Goal: Transaction & Acquisition: Purchase product/service

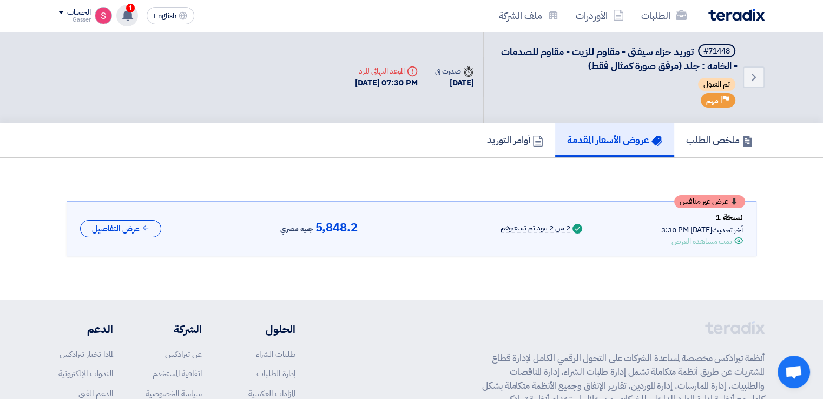
click at [136, 11] on app-header-notification-menu "1 تعديل جديد خاص بطلب شراء "Supply of Plumbing items". 12 minutes ago تم ترسية …" at bounding box center [127, 16] width 30 height 22
click at [136, 11] on div "1 تعديل جديد خاص بطلب شراء "Supply of Plumbing items". 12 minutes ago تم ترسية …" at bounding box center [127, 16] width 22 height 22
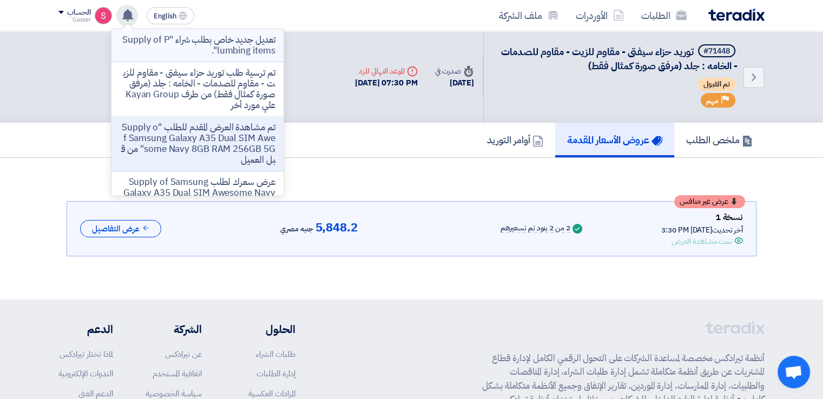
click at [188, 37] on p "تعديل جديد خاص بطلب شراء "Supply of Plumbing items"." at bounding box center [197, 46] width 155 height 22
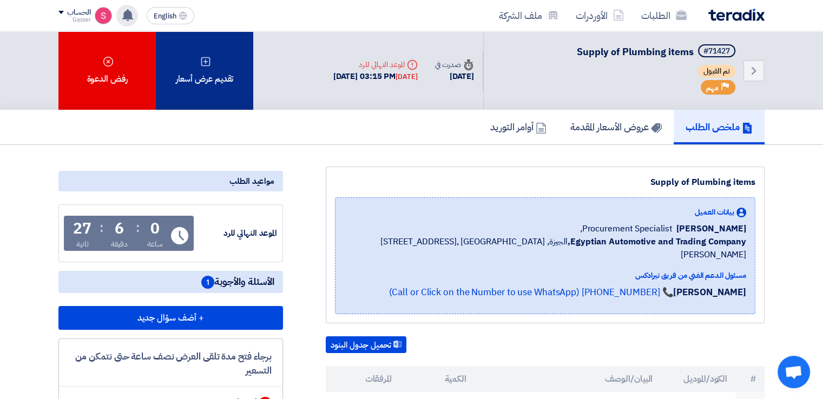
click at [205, 56] on icon at bounding box center [205, 61] width 11 height 11
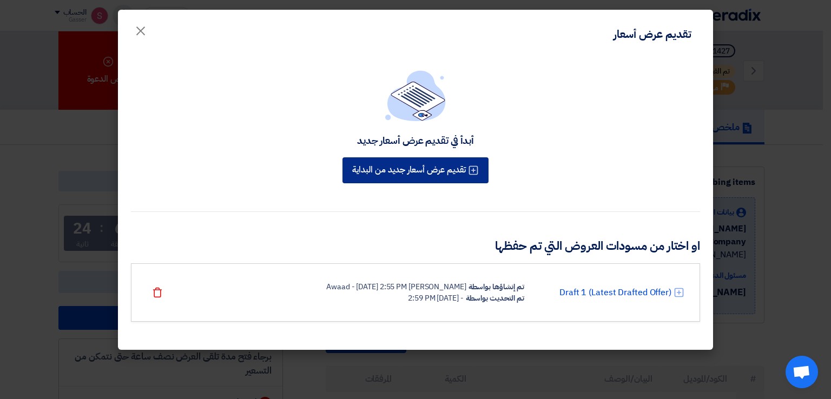
click at [442, 165] on button "تقديم عرض أسعار جديد من البداية" at bounding box center [415, 170] width 146 height 26
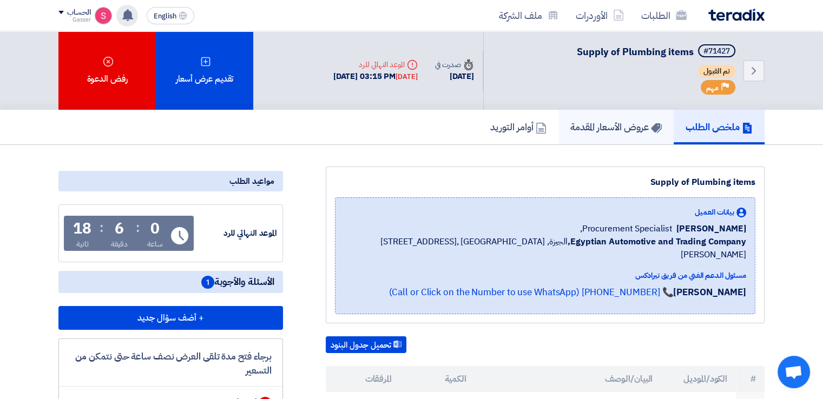
click at [620, 121] on h5 "عروض الأسعار المقدمة" at bounding box center [615, 127] width 91 height 12
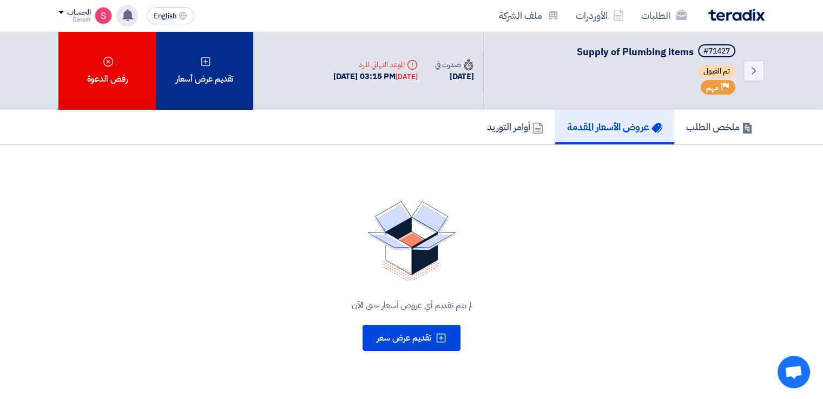
click at [212, 74] on div "تقديم عرض أسعار" at bounding box center [204, 70] width 97 height 78
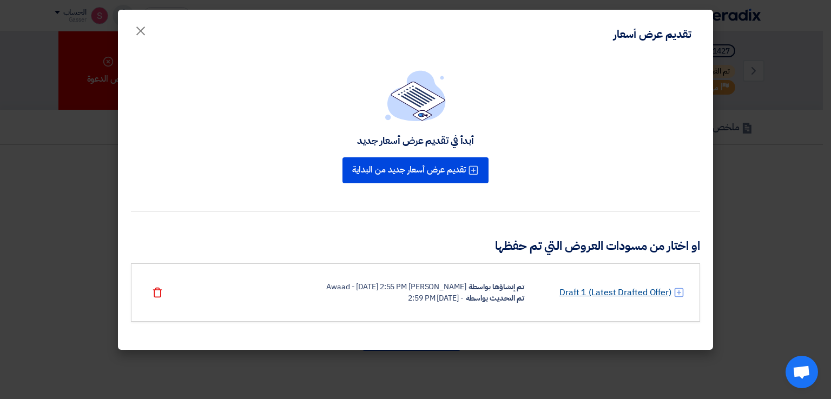
click at [614, 288] on link "Draft 1 (Latest Drafted Offer)" at bounding box center [615, 292] width 112 height 13
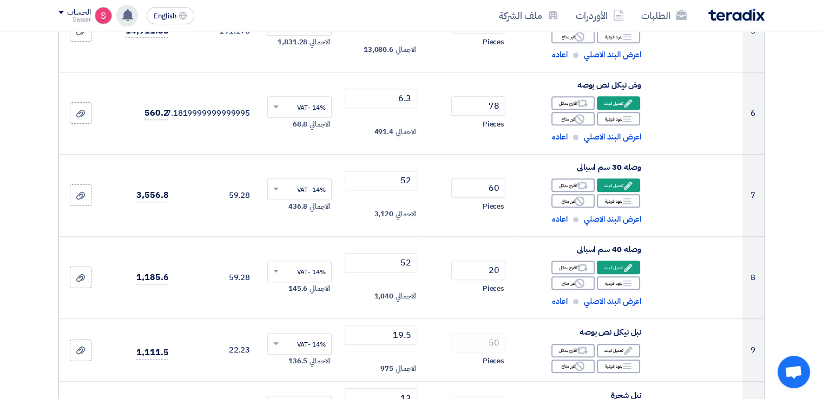
scroll to position [1009, 0]
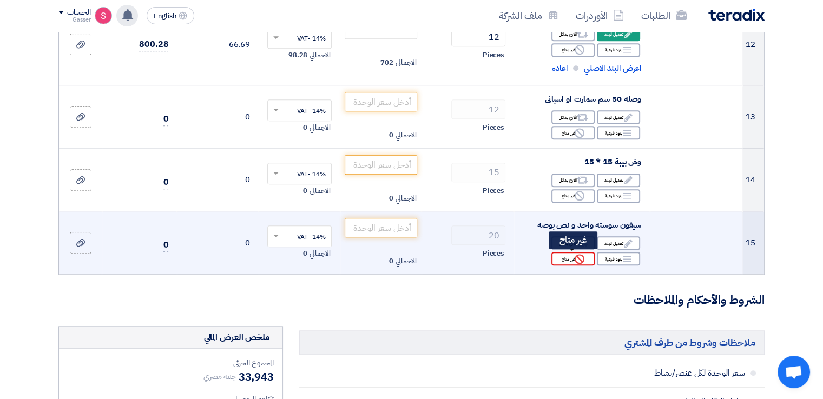
click at [577, 259] on icon "Reject" at bounding box center [579, 259] width 10 height 10
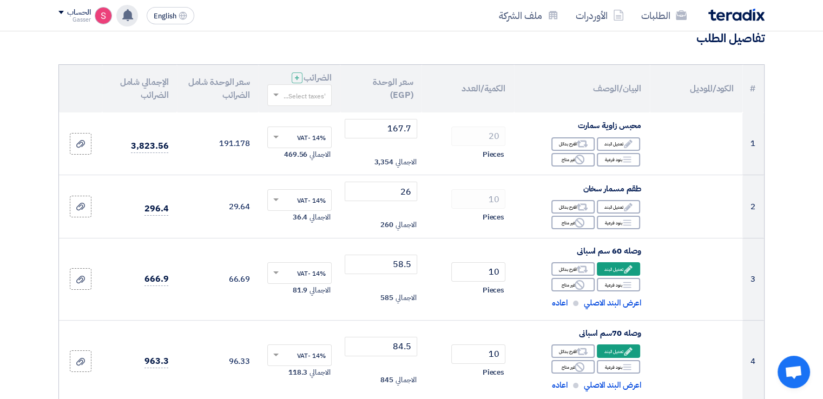
scroll to position [0, 0]
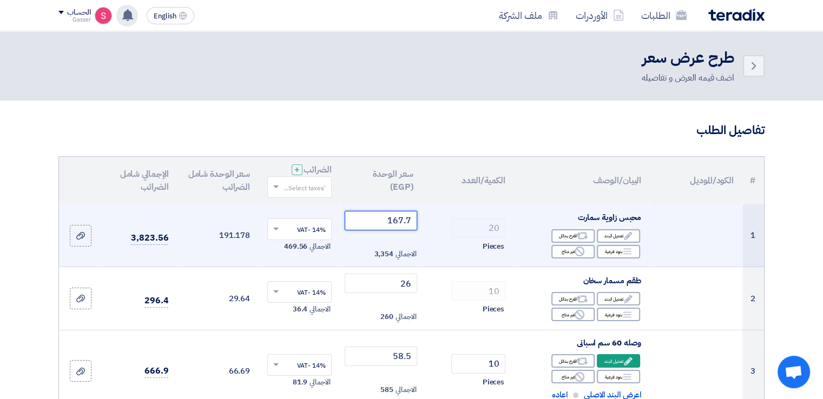
drag, startPoint x: 357, startPoint y: 225, endPoint x: 675, endPoint y: 227, distance: 318.0
click at [675, 227] on tr "1 محبس زاوية سمارت Edit تعديل البند Alternative اقترح بدائل Breakdown" at bounding box center [411, 235] width 705 height 63
type input "154.80"
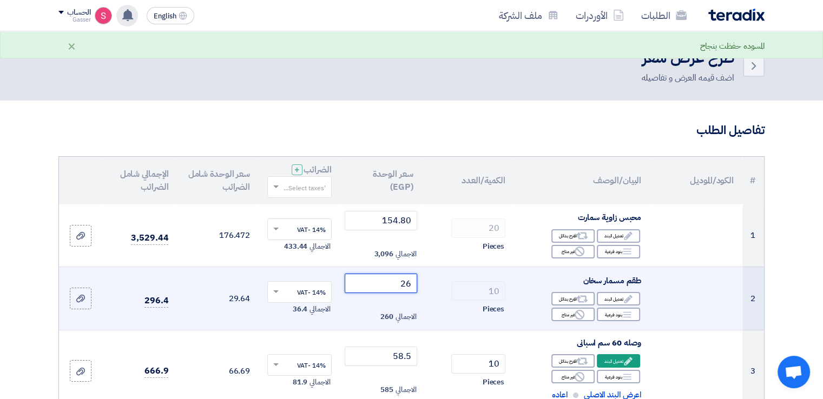
click at [478, 291] on tr "2 طقم مسمار سخان Edit تعديل البند Alternative اقترح بدائل Breakdown" at bounding box center [411, 298] width 705 height 63
type input "24"
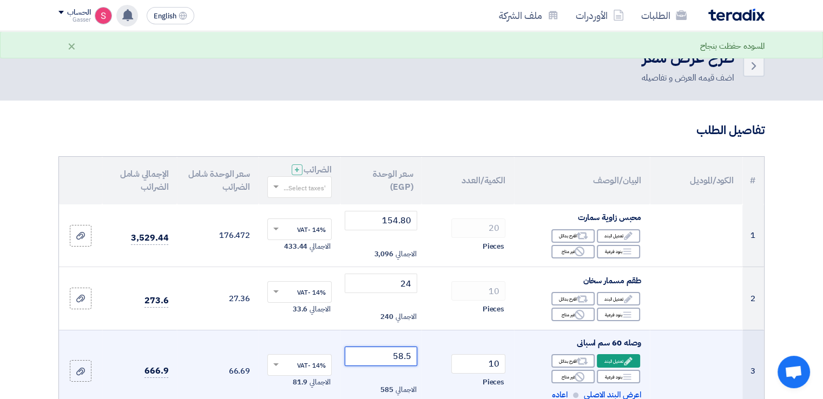
drag, startPoint x: 374, startPoint y: 352, endPoint x: 518, endPoint y: 354, distance: 143.9
click at [518, 354] on tr "3 وصله 60 سم اسبانى Edit تعديل البند Alternative Breakdown 10" at bounding box center [411, 371] width 705 height 82
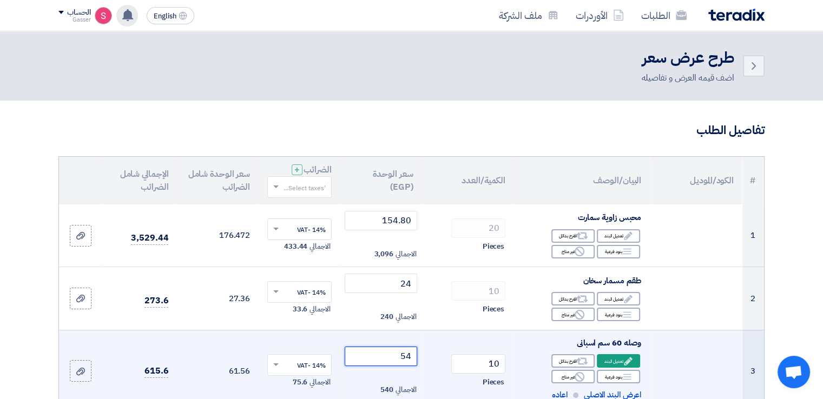
type input "54"
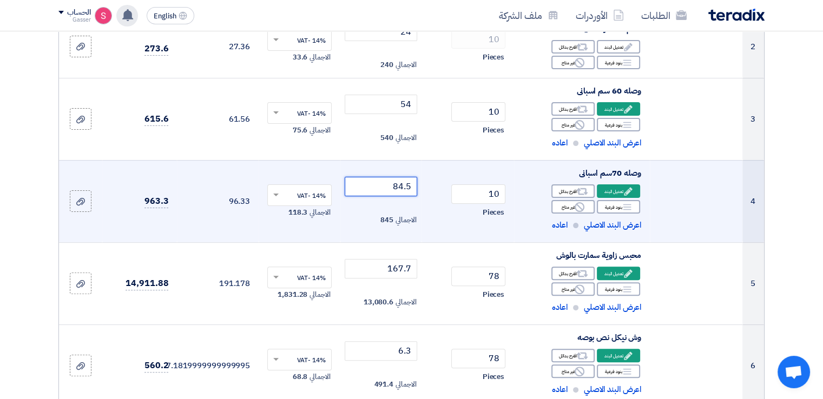
drag, startPoint x: 370, startPoint y: 176, endPoint x: 503, endPoint y: 179, distance: 133.1
click at [505, 178] on tr "4 وصله 70سم اسبانى Edit تعديل البند Alternative Breakdown Reject" at bounding box center [411, 201] width 705 height 82
type input "78"
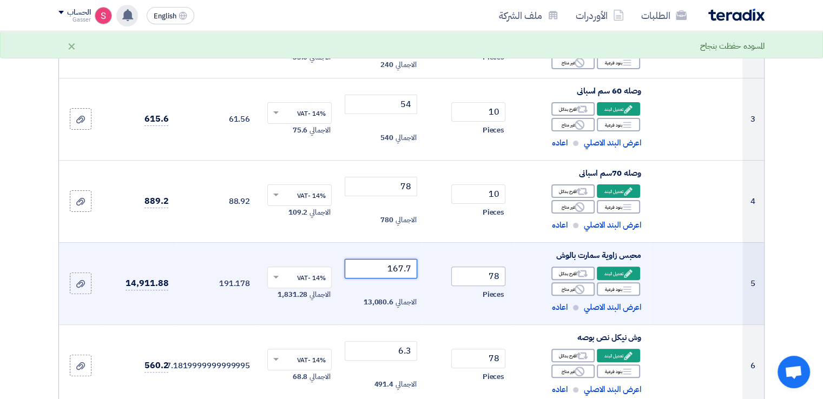
drag, startPoint x: 371, startPoint y: 268, endPoint x: 486, endPoint y: 267, distance: 115.2
click at [486, 267] on tr "5 محبس زاوية سمارت بالوش Edit تعديل البند Alternative 78 ×" at bounding box center [411, 283] width 705 height 82
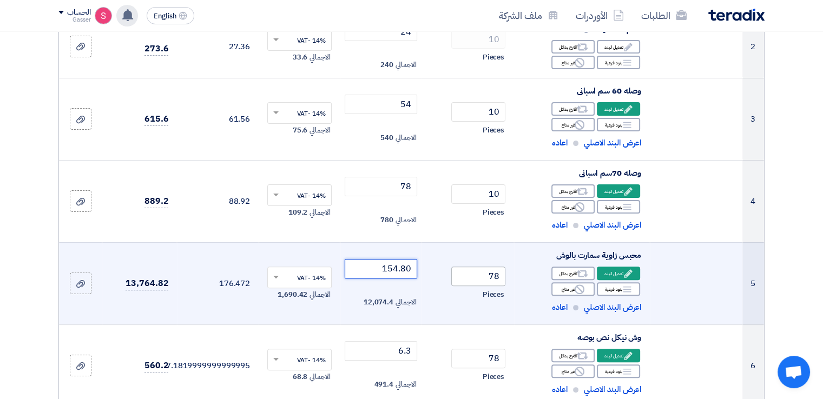
type input "154.80"
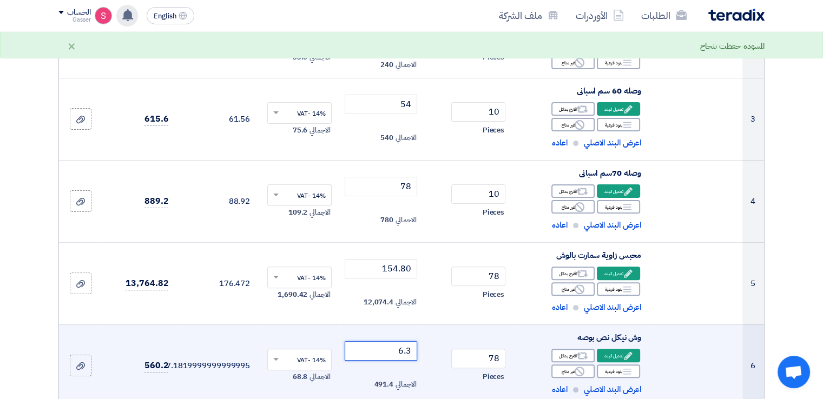
drag, startPoint x: 372, startPoint y: 349, endPoint x: 473, endPoint y: 336, distance: 101.4
click at [473, 336] on tr "6 وش نيكل نص بوصه Edit تعديل البند Alternative Breakdown Reject" at bounding box center [411, 365] width 705 height 82
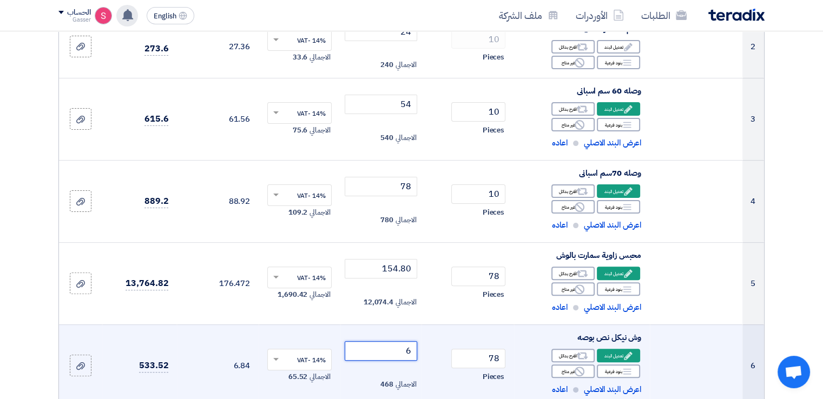
type input "6"
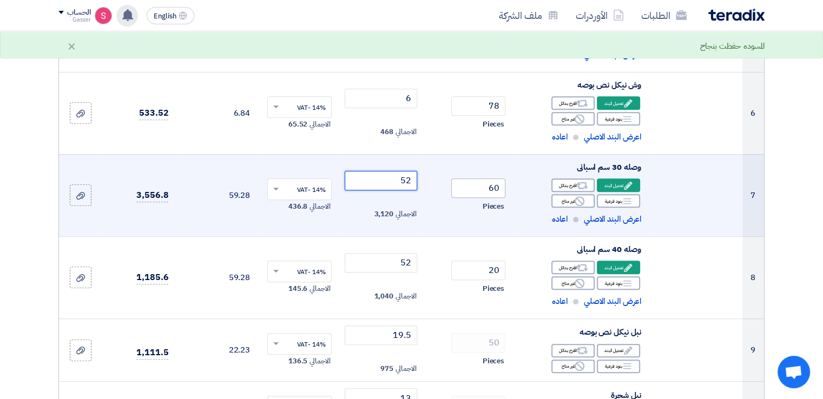
drag, startPoint x: 387, startPoint y: 179, endPoint x: 480, endPoint y: 178, distance: 93.0
click at [476, 178] on tr "7 وصله 30 سم اسبانى Edit تعديل البند Alternative Breakdown 60 52" at bounding box center [411, 195] width 705 height 82
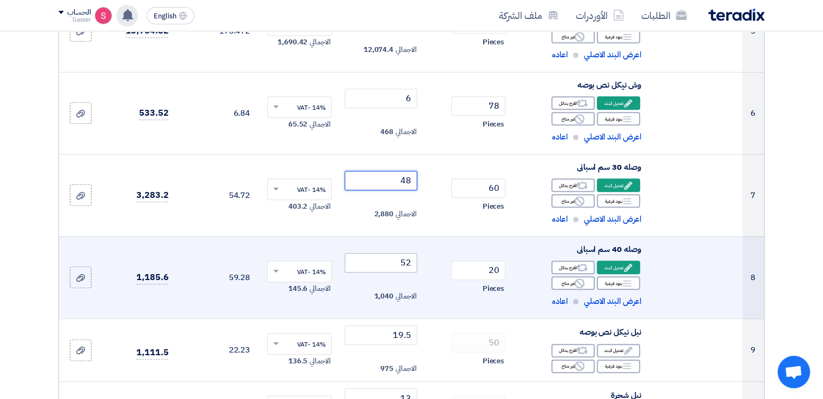
type input "48"
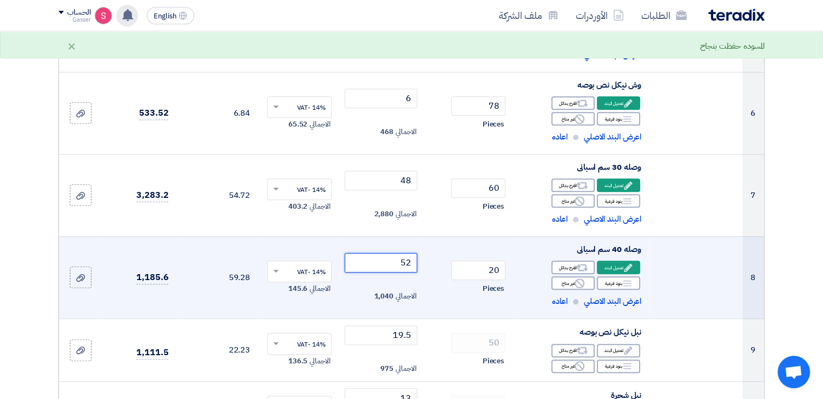
drag, startPoint x: 384, startPoint y: 257, endPoint x: 478, endPoint y: 257, distance: 94.1
click at [478, 257] on tr "8 وصله 40 سم اسبانى Edit تعديل البند Alternative Breakdown 20 52" at bounding box center [411, 277] width 705 height 82
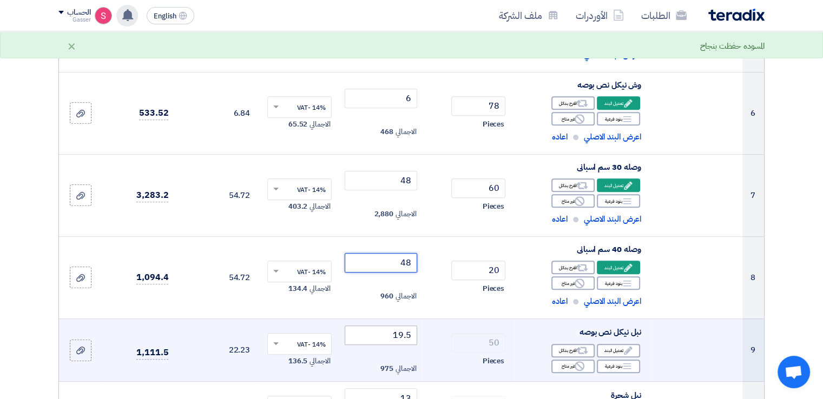
type input "48"
drag, startPoint x: 374, startPoint y: 334, endPoint x: 598, endPoint y: 327, distance: 223.4
click at [598, 327] on tr "9 نبل نيكل نص بوصه Edit تعديل البند Alternative اقترح بدائل Breakdown" at bounding box center [411, 350] width 705 height 63
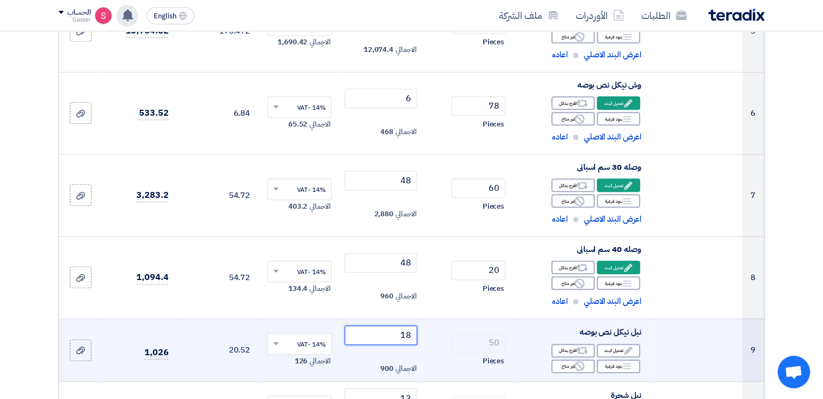
scroll to position [757, 0]
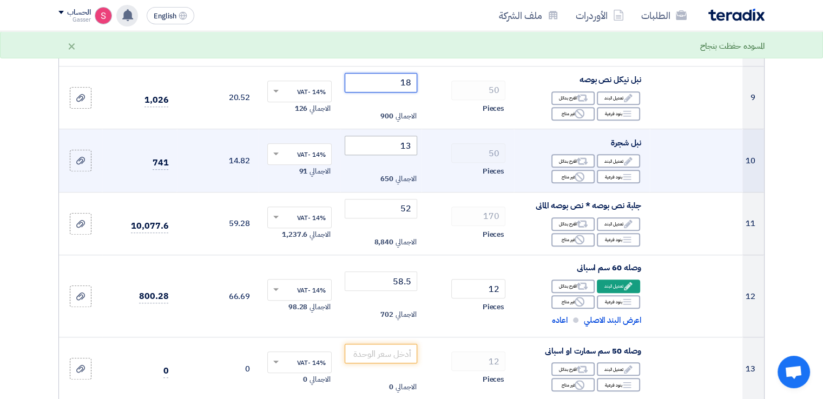
type input "18"
drag, startPoint x: 368, startPoint y: 145, endPoint x: 541, endPoint y: 145, distance: 172.5
click at [541, 145] on tr "10 نبل شجرة Edit تعديل البند Alternative اقترح بدائل Breakdown Reject 50" at bounding box center [411, 160] width 705 height 63
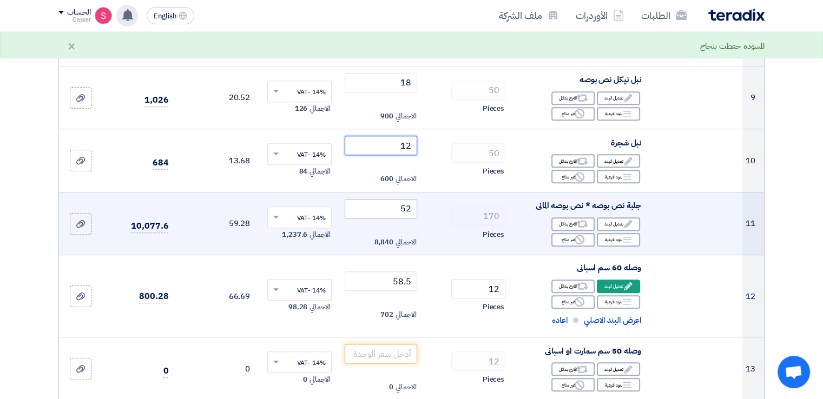
type input "12"
drag, startPoint x: 389, startPoint y: 210, endPoint x: 532, endPoint y: 195, distance: 143.0
click at [529, 195] on tr "11 جلبة نص بوصه * نص بوصه المانى Edit تعديل البند Alternative اقترح بدائل Break…" at bounding box center [411, 223] width 705 height 63
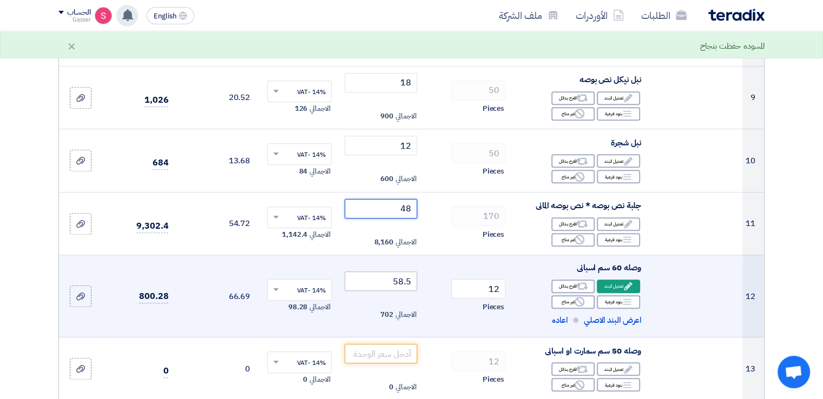
type input "48"
drag, startPoint x: 376, startPoint y: 283, endPoint x: 513, endPoint y: 283, distance: 136.3
click at [513, 283] on tr "12 وصله 60 سم اسبانى Edit تعديل البند Alternative Breakdown 12" at bounding box center [411, 296] width 705 height 82
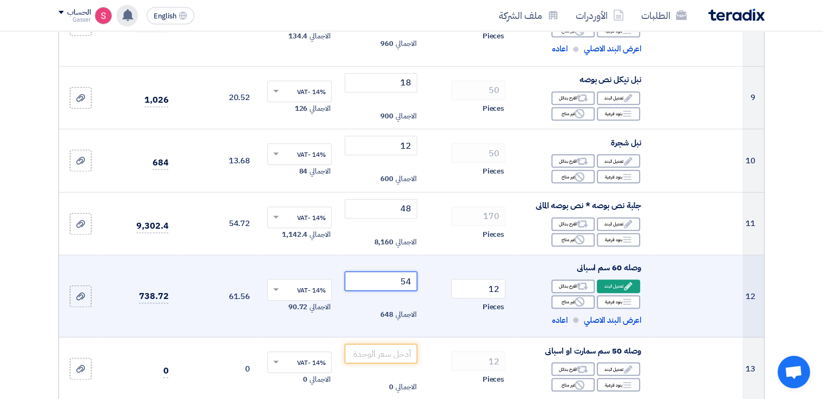
type input "54"
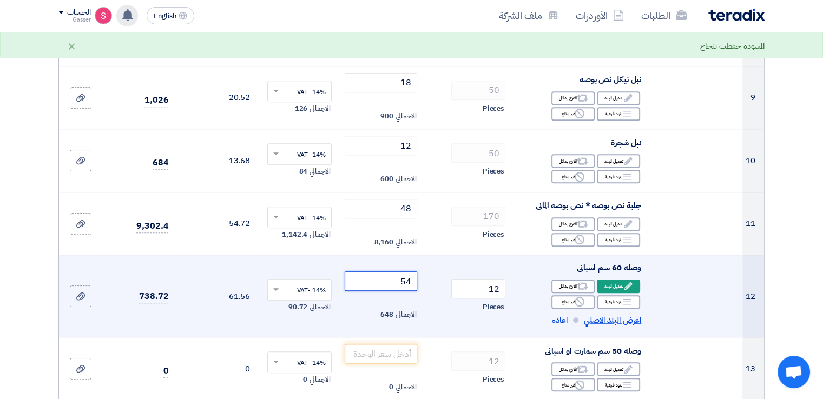
scroll to position [1009, 0]
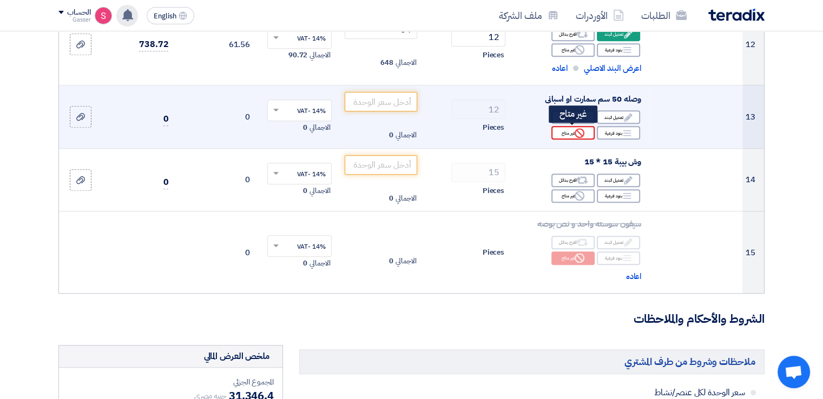
click at [575, 132] on use at bounding box center [579, 133] width 10 height 10
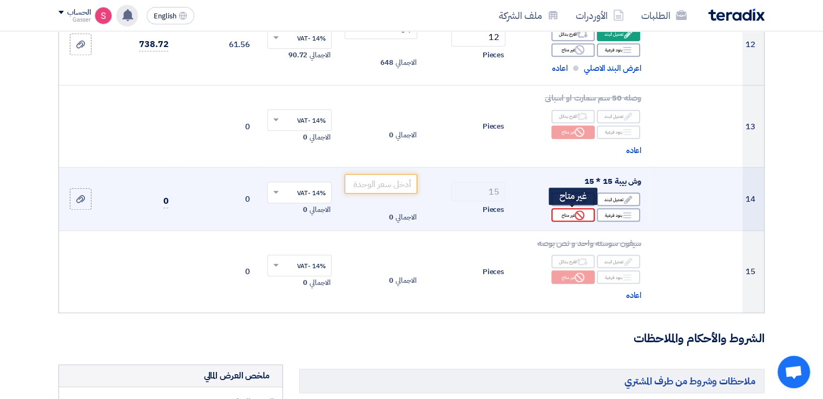
click at [566, 219] on div "Reject غير متاح" at bounding box center [572, 215] width 43 height 14
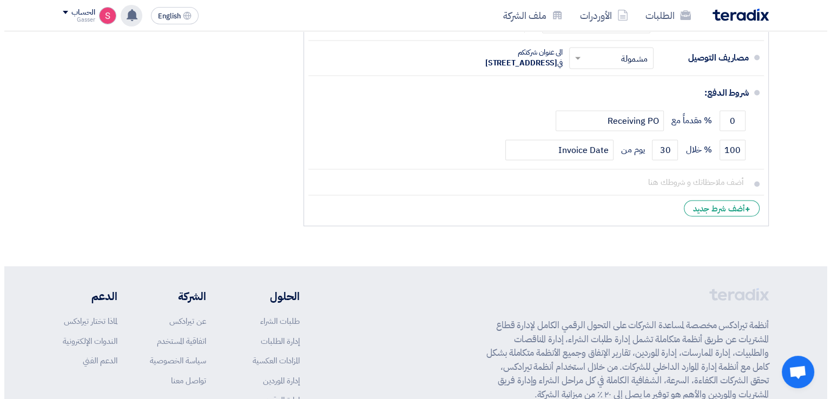
scroll to position [1514, 0]
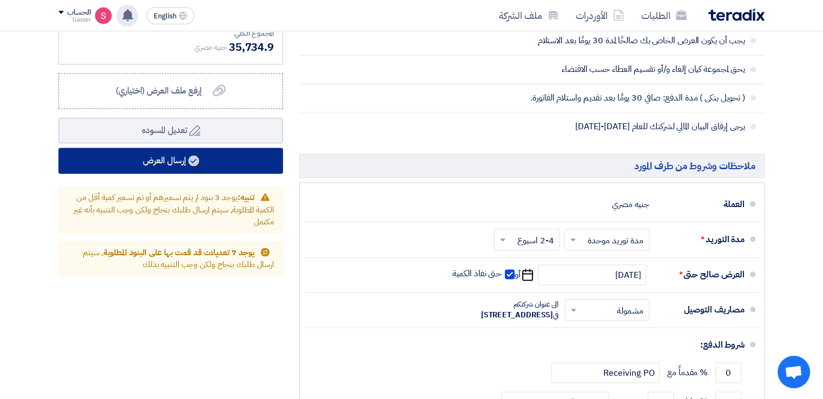
click at [210, 153] on button "إرسال العرض" at bounding box center [170, 161] width 224 height 26
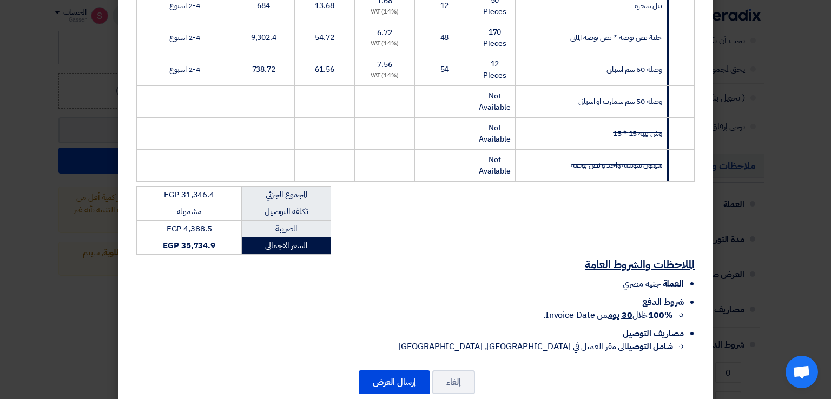
scroll to position [537, 0]
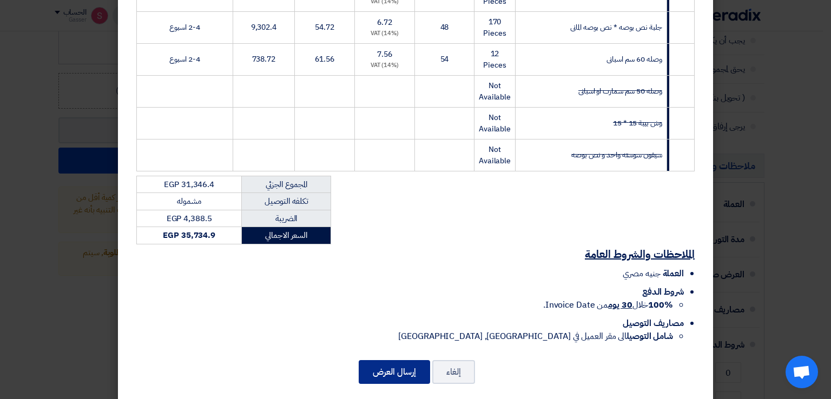
click at [397, 360] on button "إرسال العرض" at bounding box center [394, 372] width 71 height 24
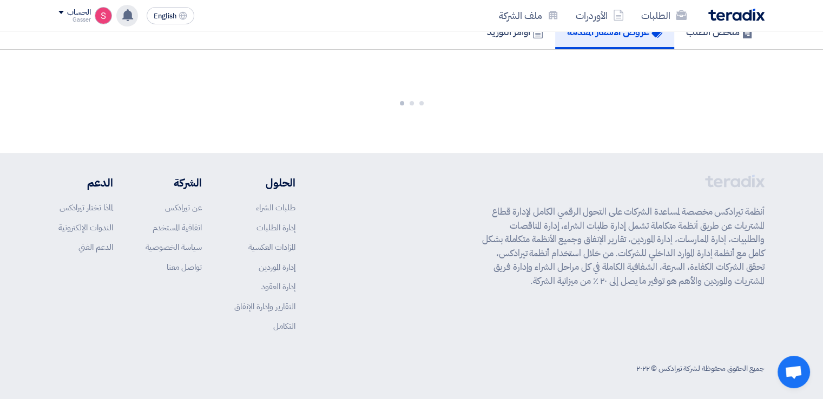
scroll to position [1185, 0]
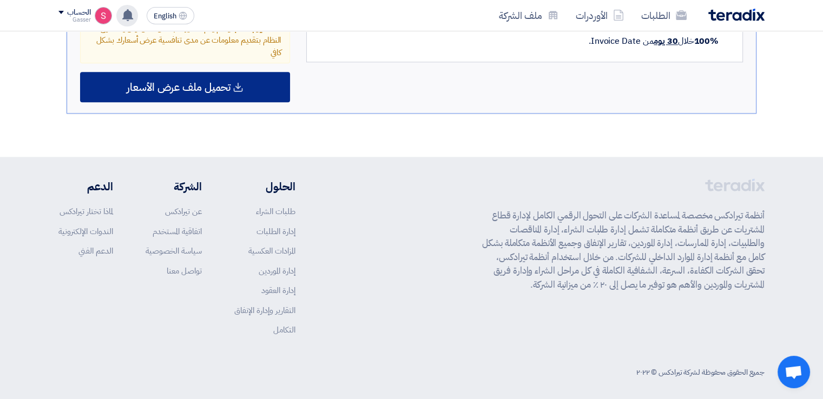
click at [220, 82] on span "تحميل ملف عرض الأسعار" at bounding box center [179, 87] width 104 height 10
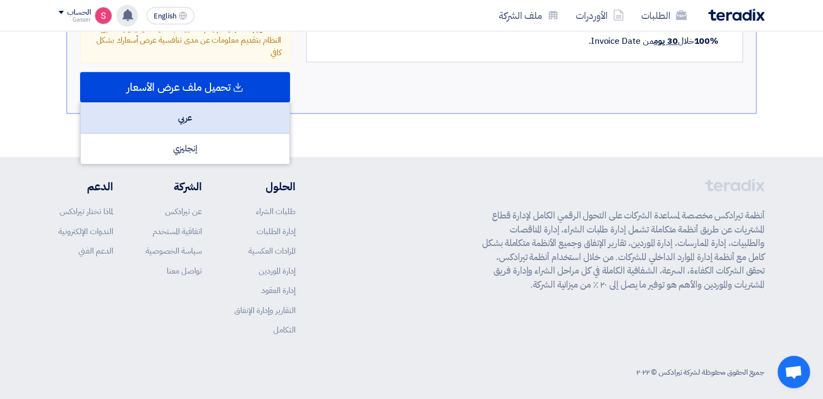
click at [229, 120] on div "عربي" at bounding box center [185, 118] width 209 height 31
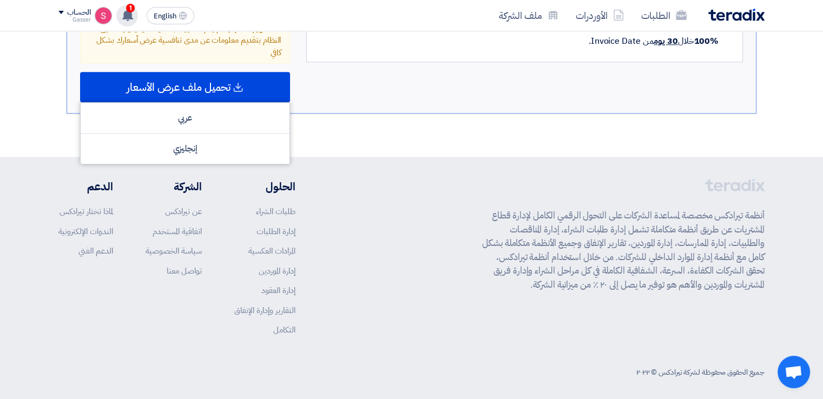
click at [130, 15] on use at bounding box center [127, 15] width 11 height 12
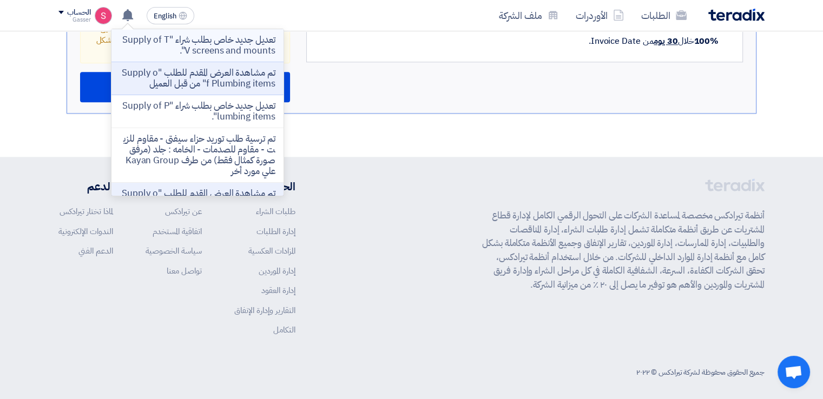
click at [224, 41] on p "تعديل جديد خاص بطلب شراء "Supply of TV screens and mounts"." at bounding box center [197, 46] width 155 height 22
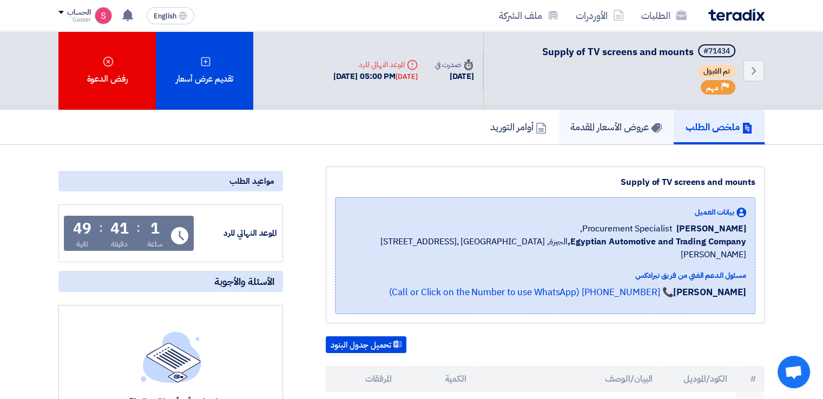
click at [633, 132] on h5 "عروض الأسعار المقدمة" at bounding box center [615, 127] width 91 height 12
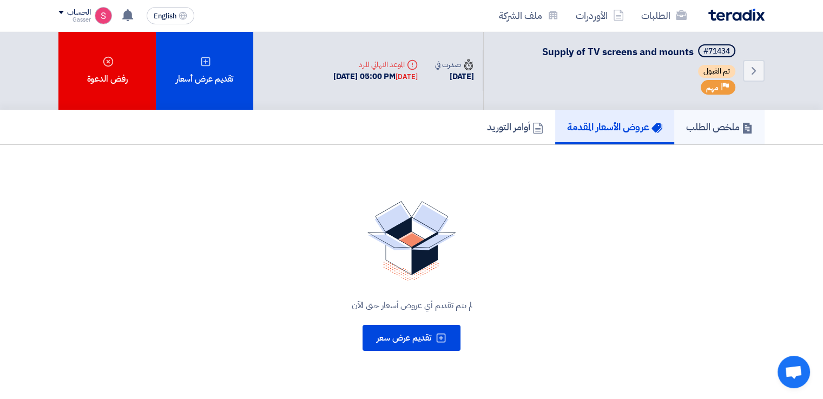
click at [722, 123] on h5 "ملخص الطلب" at bounding box center [719, 127] width 67 height 12
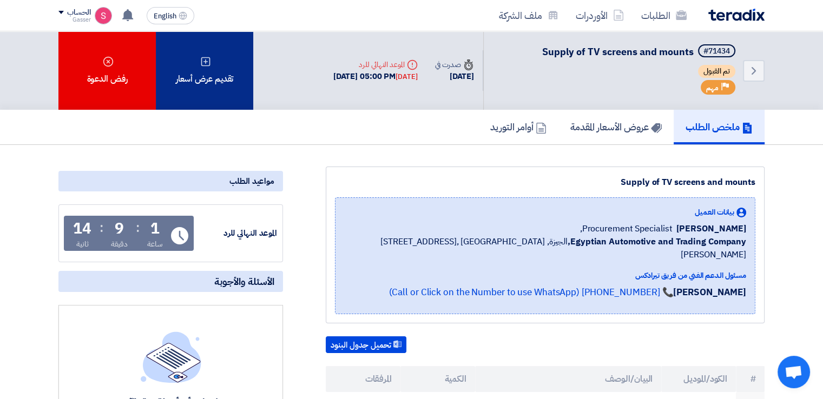
click at [218, 64] on div "تقديم عرض أسعار" at bounding box center [204, 70] width 97 height 78
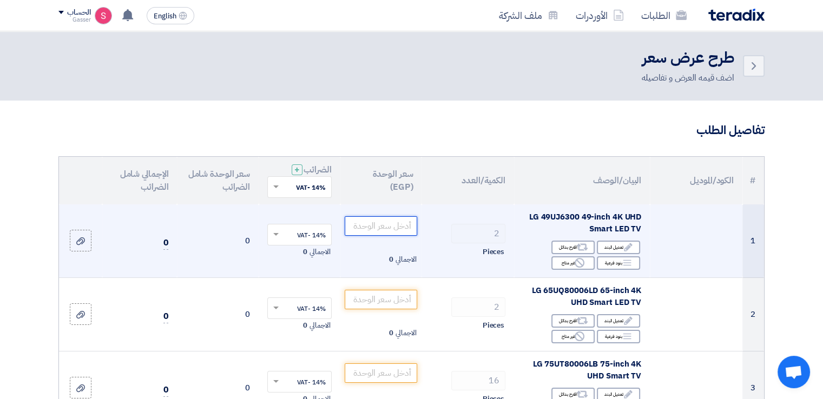
click at [389, 221] on input "number" at bounding box center [380, 225] width 73 height 19
click at [618, 242] on div "Edit تعديل البند" at bounding box center [617, 248] width 43 height 14
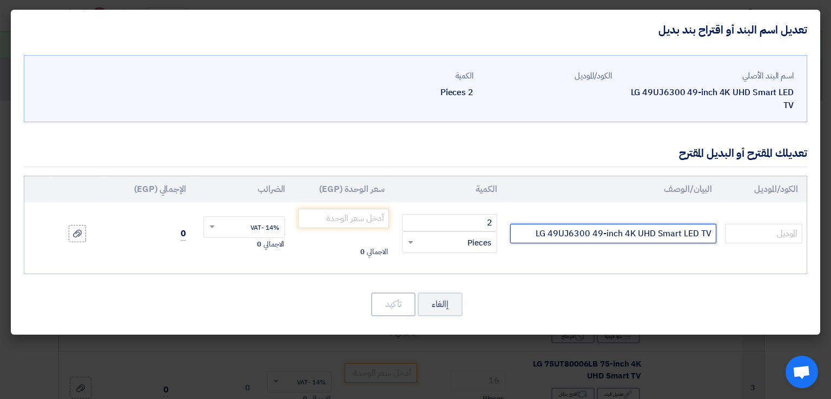
drag, startPoint x: 603, startPoint y: 236, endPoint x: 592, endPoint y: 236, distance: 10.8
click at [592, 236] on input "LG 49UJ6300 49-inch 4K UHD Smart LED TV" at bounding box center [613, 233] width 206 height 19
click at [566, 234] on input "LG 49UJ6300 50-inch 4K UHD Smart LED TV" at bounding box center [613, 233] width 206 height 19
type input "LG 49UA6300 50-inch 4K UHD Smart LED TV"
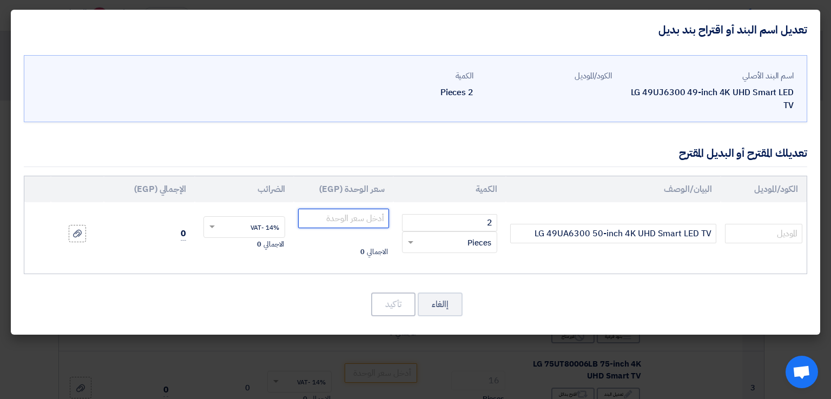
click at [353, 220] on input "number" at bounding box center [343, 218] width 90 height 19
type input "19500"
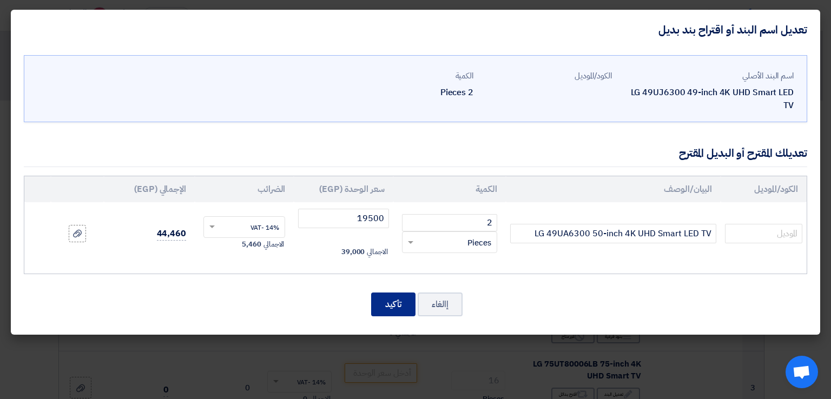
click at [391, 303] on button "تأكيد" at bounding box center [393, 305] width 44 height 24
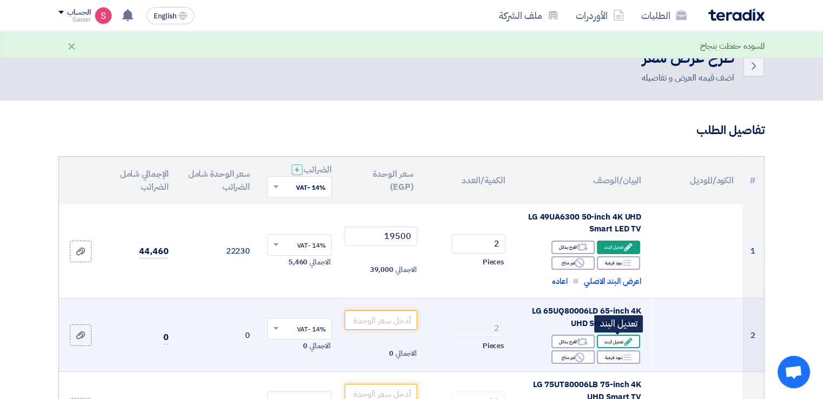
click at [623, 339] on icon "Edit" at bounding box center [628, 342] width 10 height 10
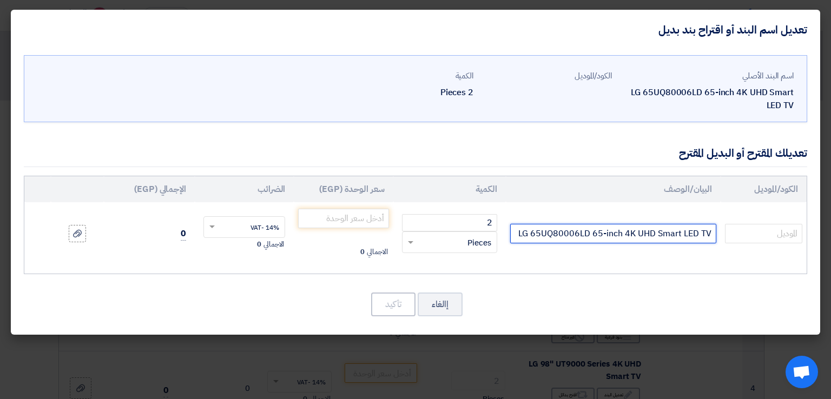
drag, startPoint x: 578, startPoint y: 234, endPoint x: 554, endPoint y: 235, distance: 24.3
click at [551, 235] on input "LG 65UQ80006LD 65-inch 4K UHD Smart LED TV" at bounding box center [613, 233] width 206 height 19
click at [584, 236] on input "LG 65UA85006LD 65-inch 4K UHD Smart LED TV" at bounding box center [613, 233] width 206 height 19
type input "LG 65UA85006LA 65-inch 4K UHD Smart LED TV"
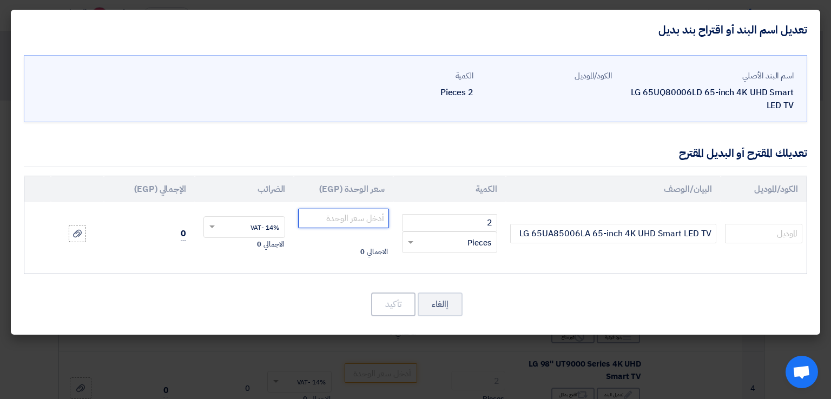
click at [351, 221] on input "number" at bounding box center [343, 218] width 90 height 19
type input "26600"
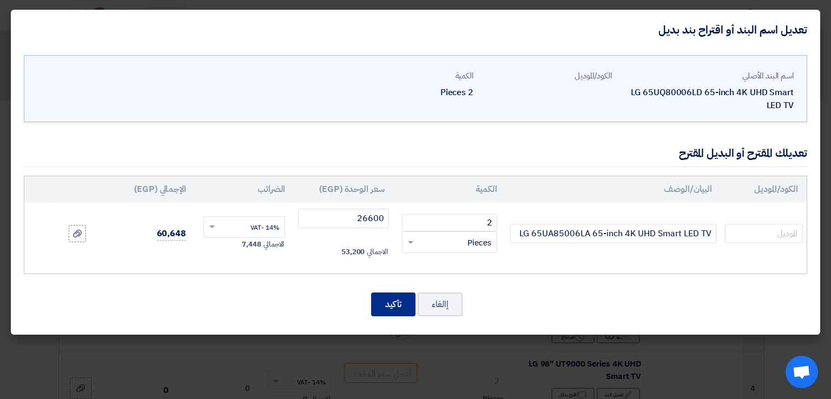
click at [392, 299] on button "تأكيد" at bounding box center [393, 305] width 44 height 24
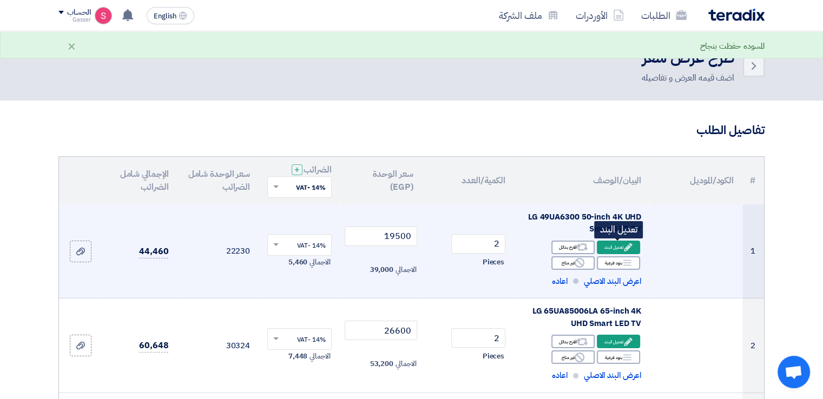
click at [624, 246] on icon "Edit" at bounding box center [628, 247] width 10 height 10
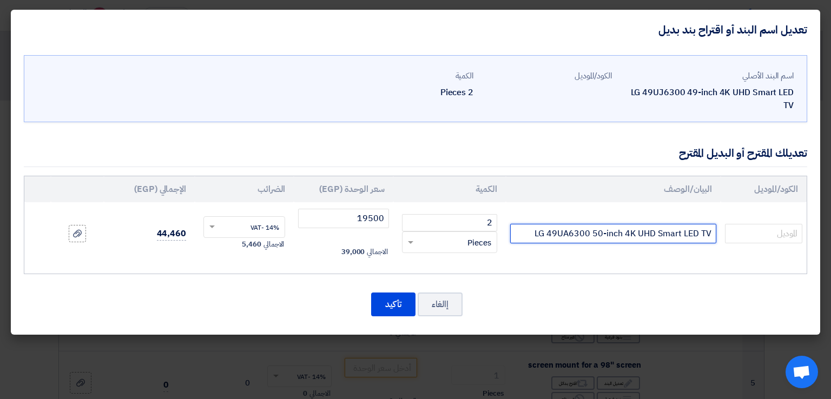
drag, startPoint x: 548, startPoint y: 236, endPoint x: 591, endPoint y: 236, distance: 42.2
click at [591, 236] on input "LG 49UA6300 50-inch 4K UHD Smart LED TV" at bounding box center [613, 233] width 206 height 19
type input "LG 50UA85006LA 50-inch 4K UHD Smart LED TV"
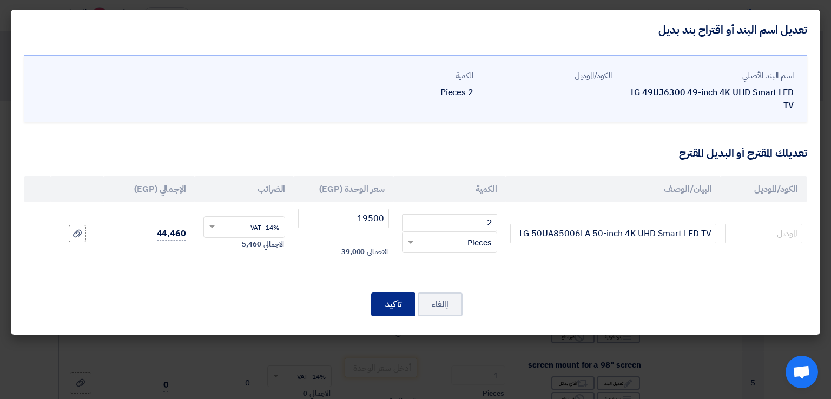
click at [381, 302] on button "تأكيد" at bounding box center [393, 305] width 44 height 24
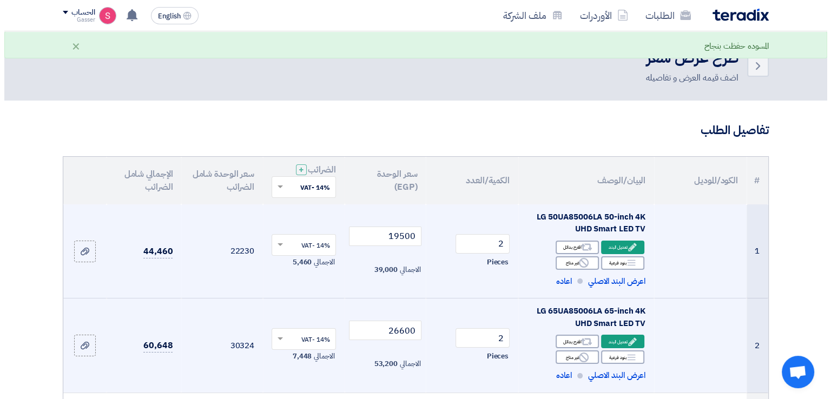
scroll to position [252, 0]
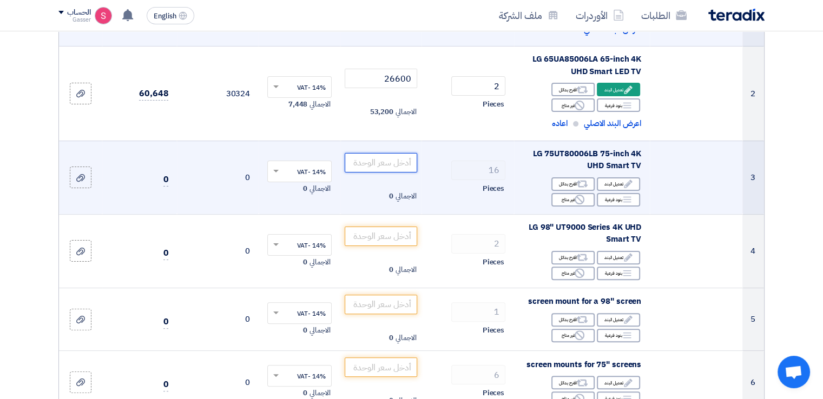
click at [401, 168] on input "number" at bounding box center [380, 162] width 73 height 19
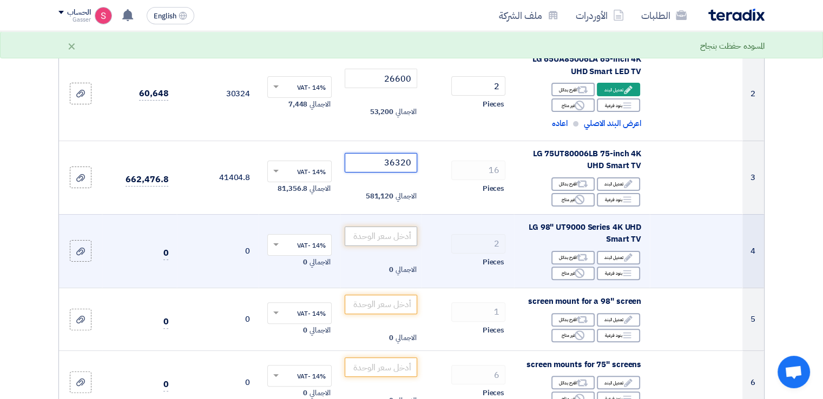
type input "36320"
click at [381, 235] on input "number" at bounding box center [380, 236] width 73 height 19
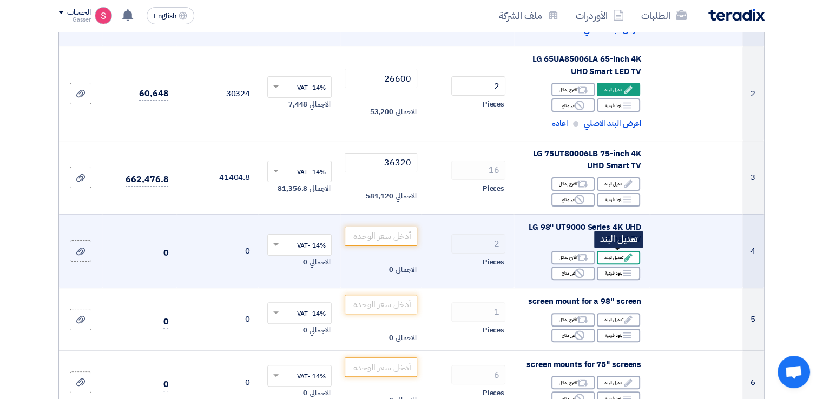
click at [618, 260] on div "Edit تعديل البند" at bounding box center [617, 258] width 43 height 14
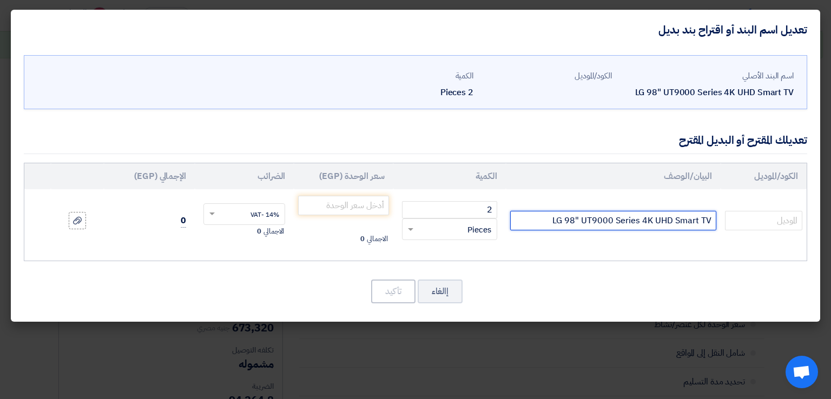
drag, startPoint x: 573, startPoint y: 222, endPoint x: 580, endPoint y: 222, distance: 7.0
click at [567, 222] on input "LG 98" UT9000 Series 4K UHD Smart TV" at bounding box center [613, 220] width 206 height 19
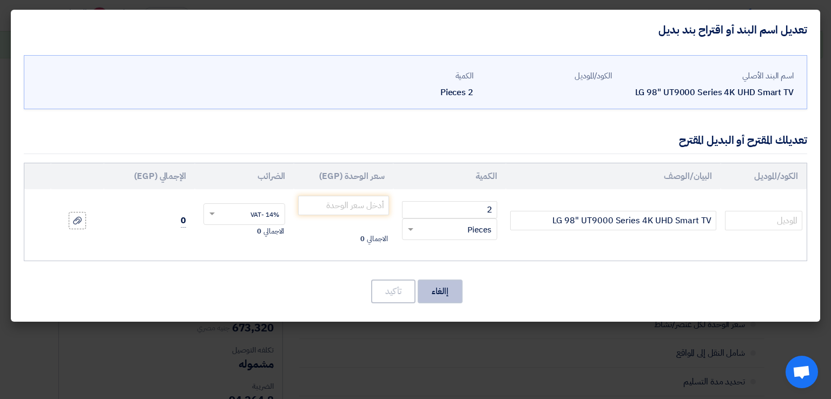
click at [444, 294] on button "إالغاء" at bounding box center [439, 292] width 45 height 24
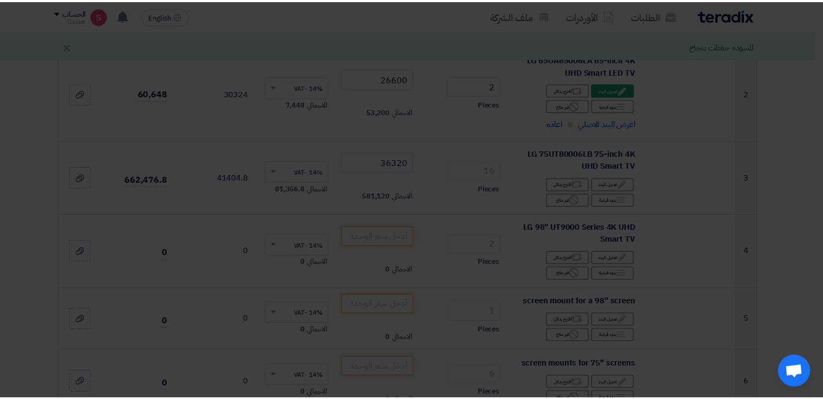
scroll to position [441, 0]
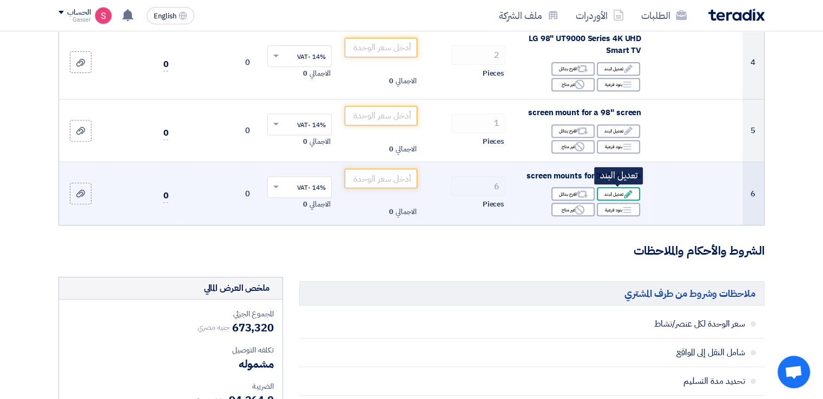
click at [611, 191] on div "Edit تعديل البند" at bounding box center [617, 194] width 43 height 14
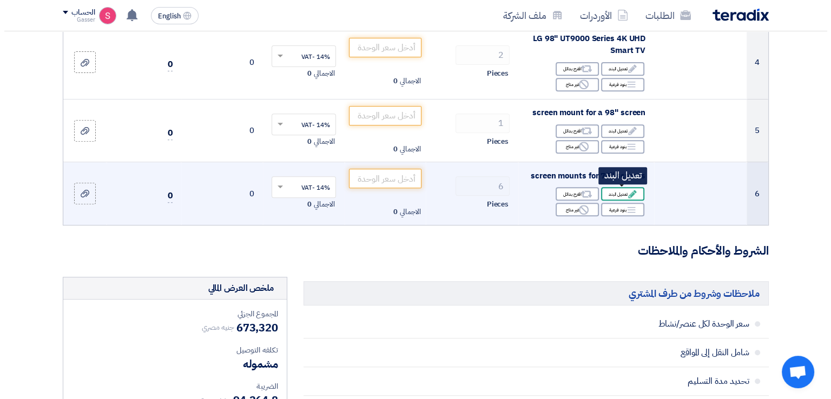
scroll to position [252, 0]
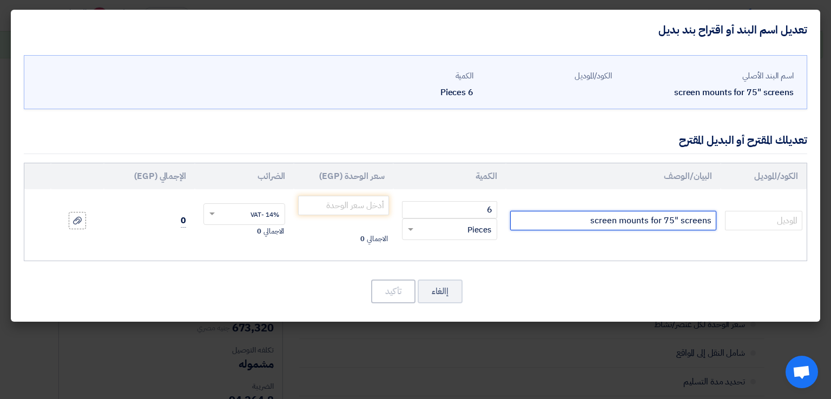
click at [679, 221] on input "screen mounts for 75" screens" at bounding box center [613, 220] width 206 height 19
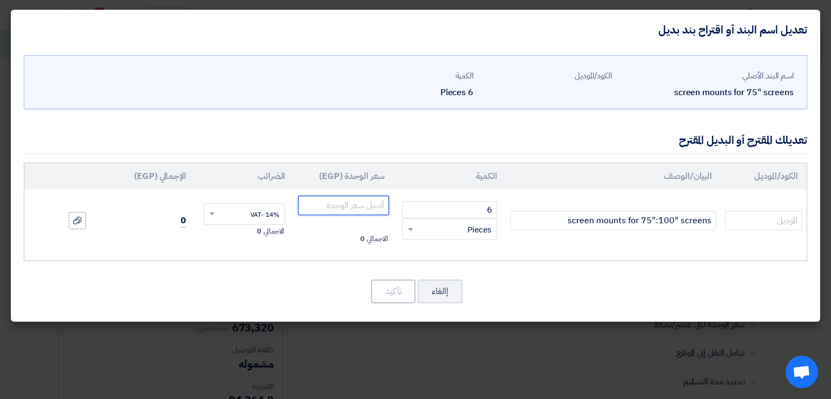
click at [332, 210] on input "number" at bounding box center [343, 205] width 90 height 19
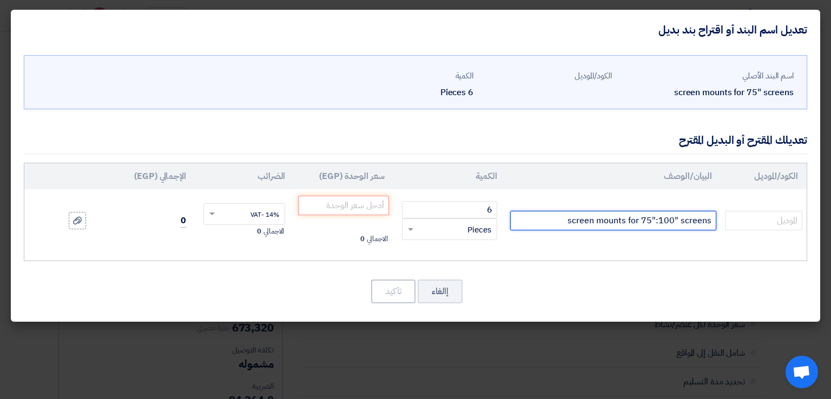
click at [558, 214] on input "screen mounts for 75":100" screens" at bounding box center [613, 220] width 206 height 19
type input "screen mounts for 75":100" screens تايجر"
click at [363, 207] on input "number" at bounding box center [343, 205] width 90 height 19
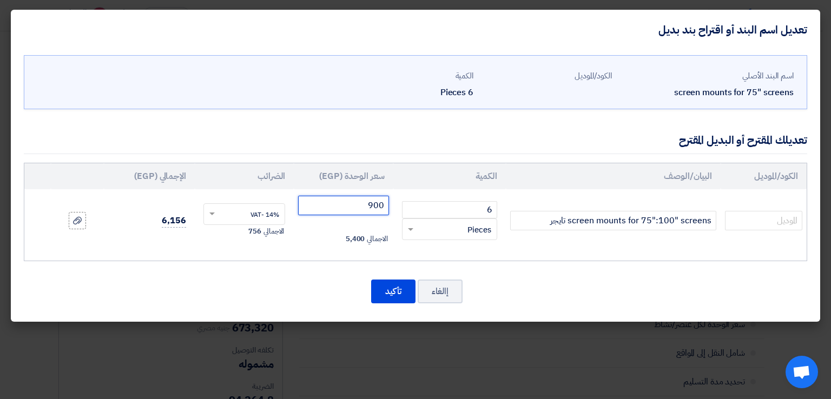
type input "900"
click at [404, 289] on button "تأكيد" at bounding box center [393, 292] width 44 height 24
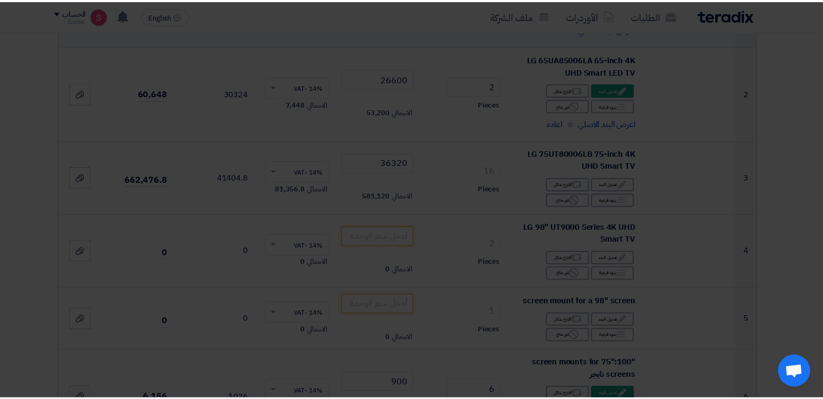
scroll to position [441, 0]
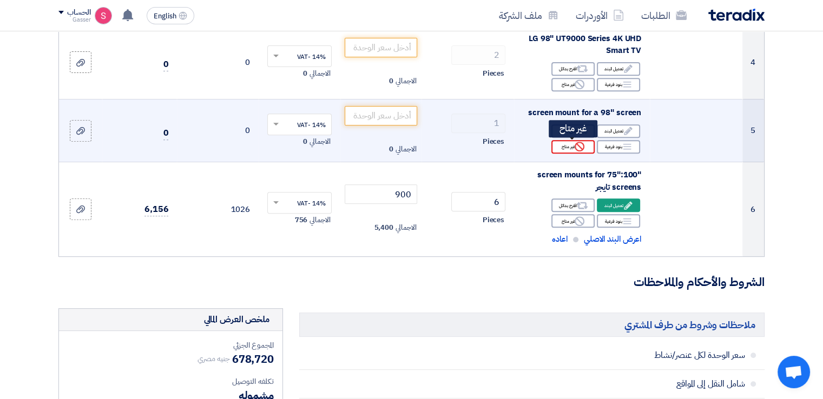
click at [563, 148] on div "Reject غير متاح" at bounding box center [572, 147] width 43 height 14
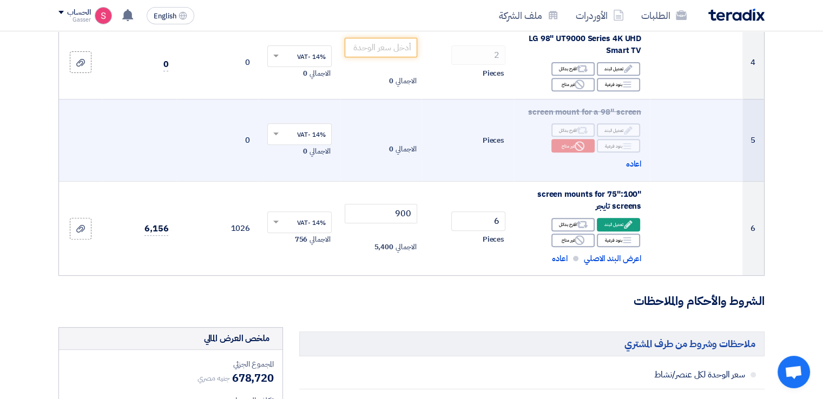
scroll to position [188, 0]
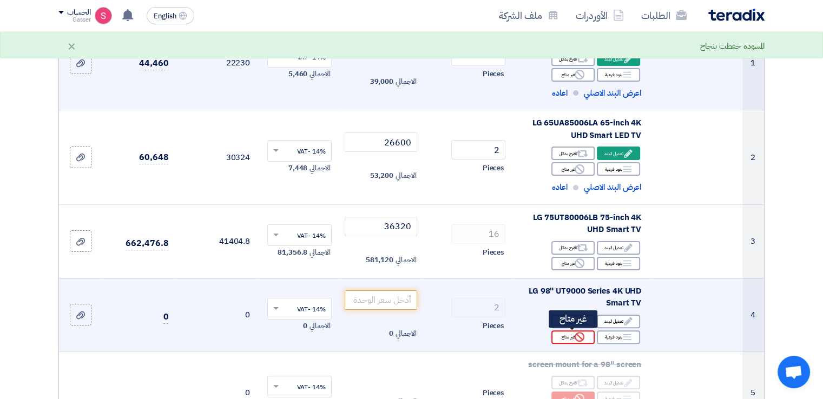
click at [573, 335] on div "Reject غير متاح" at bounding box center [572, 337] width 43 height 14
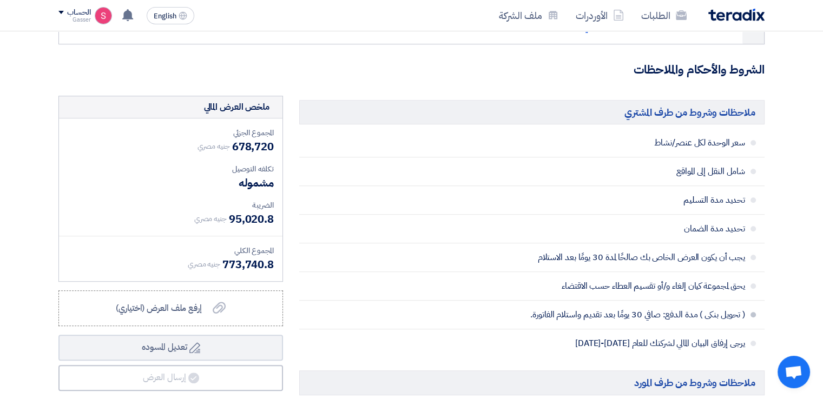
scroll to position [945, 0]
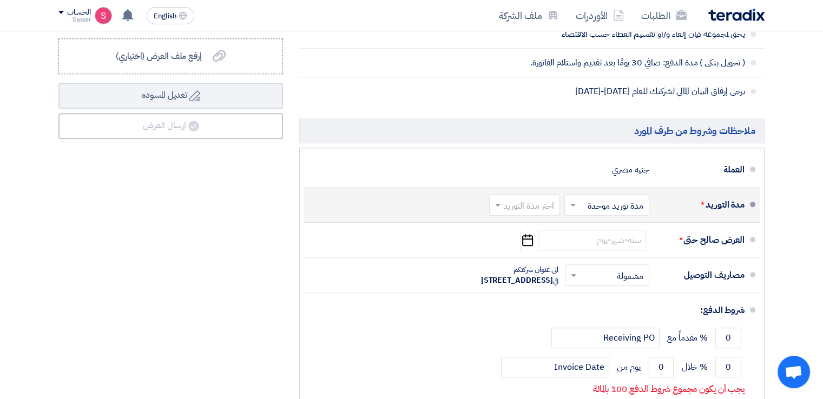
click at [533, 199] on input "text" at bounding box center [521, 206] width 65 height 16
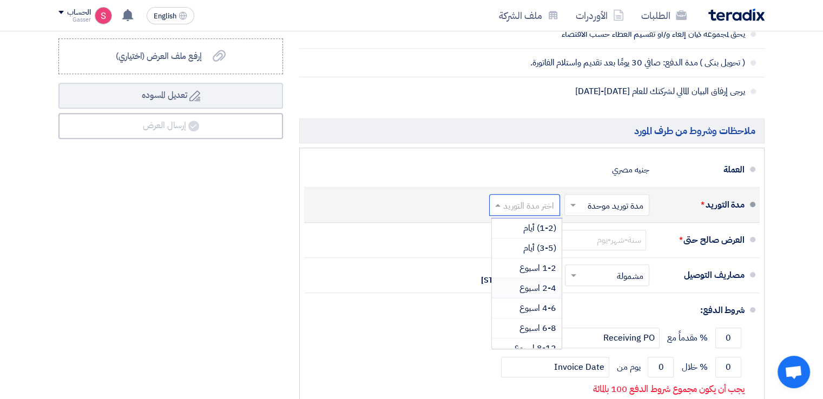
click at [545, 286] on span "2-4 اسبوع" at bounding box center [537, 288] width 37 height 13
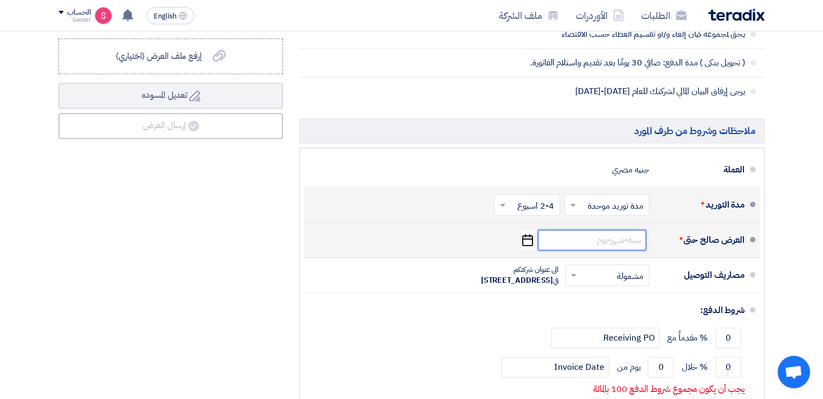
click at [592, 231] on input at bounding box center [592, 240] width 108 height 21
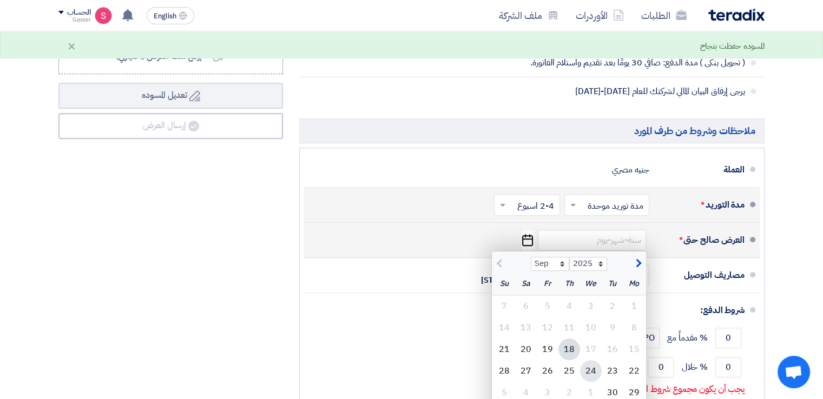
click at [592, 370] on div "24" at bounding box center [591, 371] width 22 height 22
type input "9/24/2025"
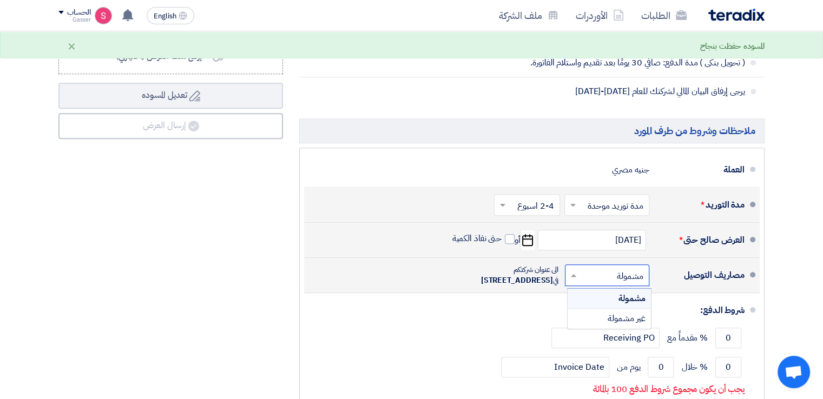
click at [603, 278] on input "text" at bounding box center [604, 276] width 79 height 16
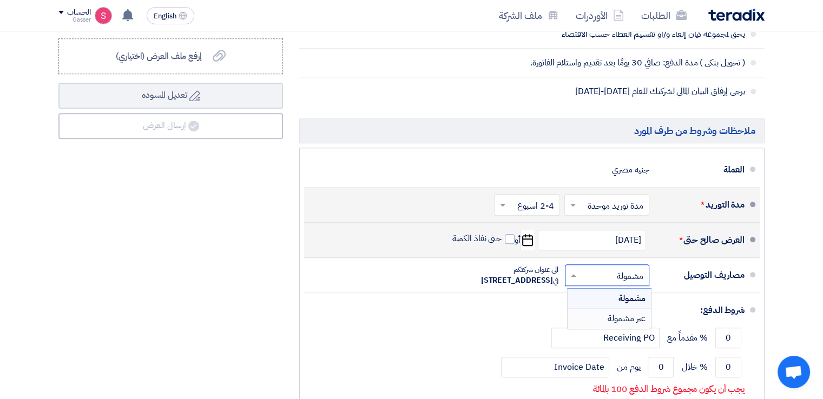
scroll to position [1198, 0]
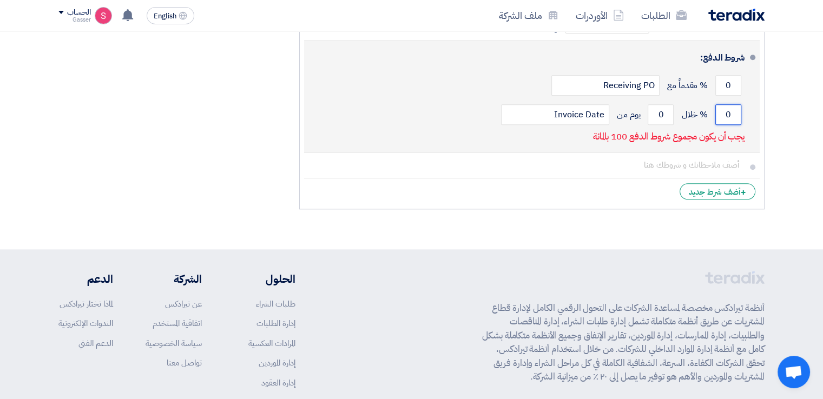
drag, startPoint x: 730, startPoint y: 132, endPoint x: 720, endPoint y: 134, distance: 9.9
click at [720, 125] on input "0" at bounding box center [728, 114] width 26 height 21
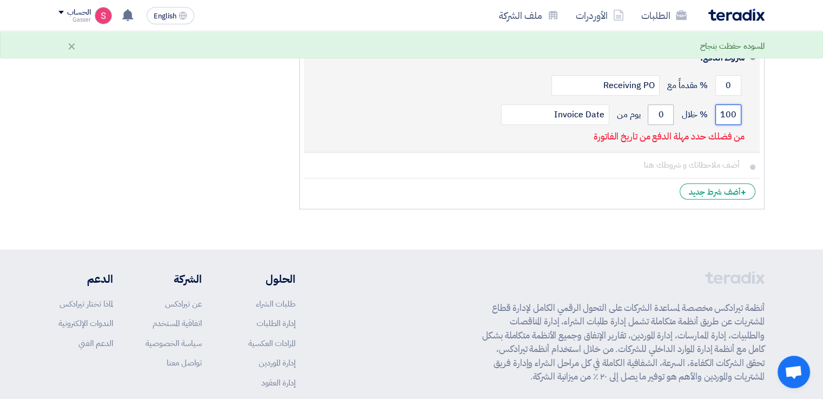
type input "100"
drag, startPoint x: 664, startPoint y: 137, endPoint x: 656, endPoint y: 140, distance: 8.2
click at [656, 125] on input "0" at bounding box center [660, 114] width 26 height 21
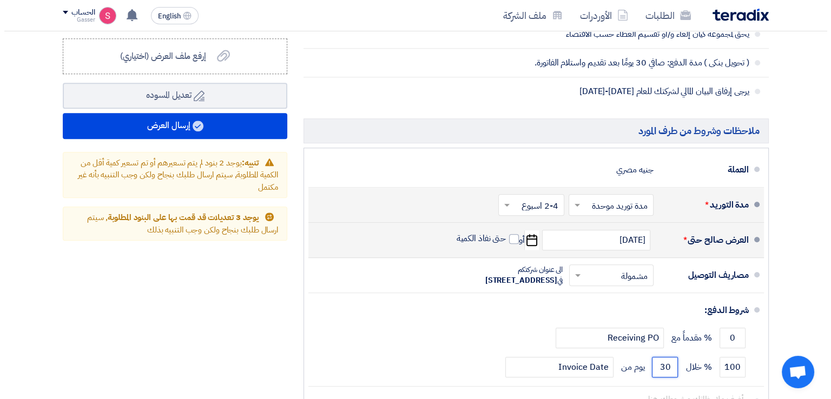
scroll to position [693, 0]
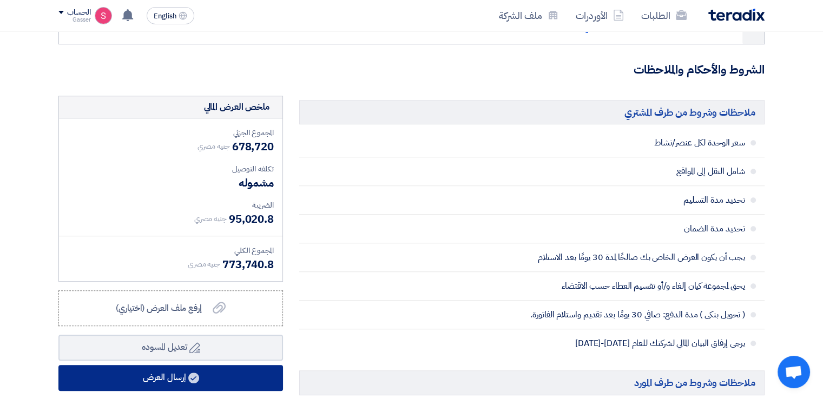
type input "30"
click at [187, 376] on button "إرسال العرض" at bounding box center [170, 378] width 224 height 26
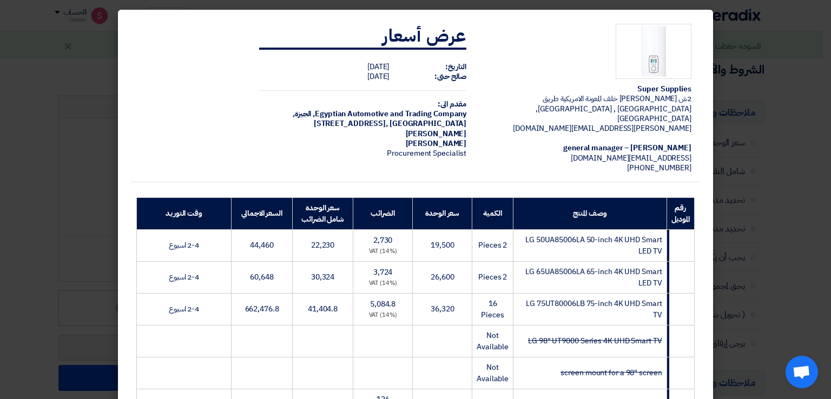
scroll to position [249, 0]
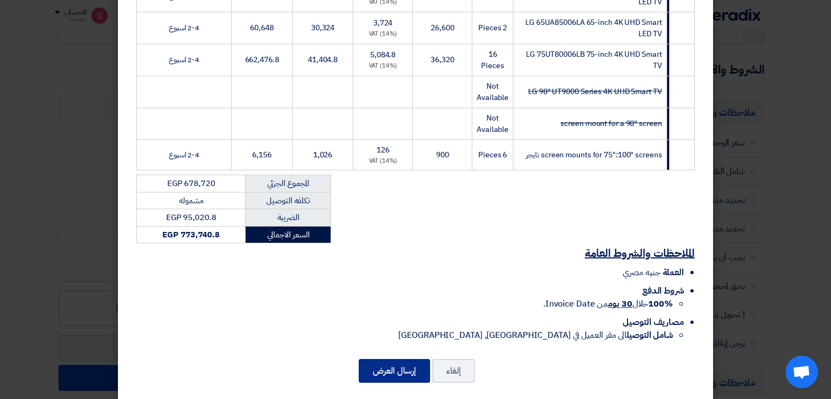
click at [402, 363] on button "إرسال العرض" at bounding box center [394, 371] width 71 height 24
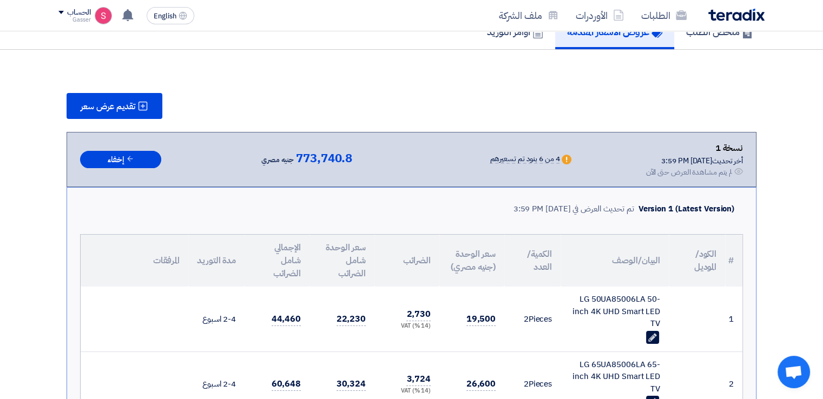
scroll to position [904, 0]
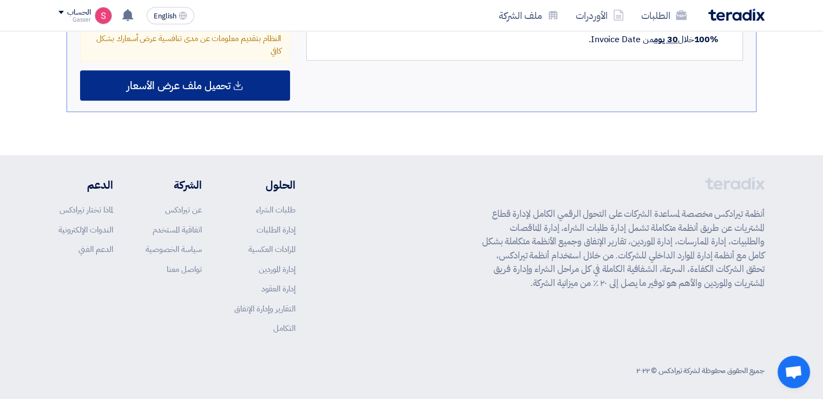
click at [211, 81] on span "تحميل ملف عرض الأسعار" at bounding box center [179, 86] width 104 height 10
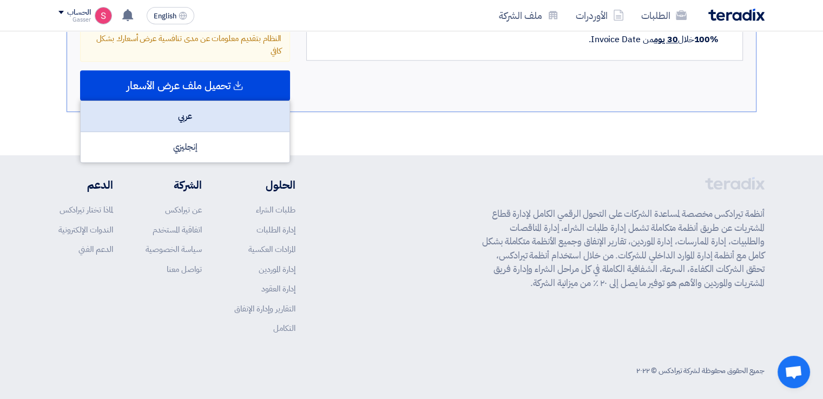
click at [226, 113] on div "عربي" at bounding box center [185, 116] width 209 height 31
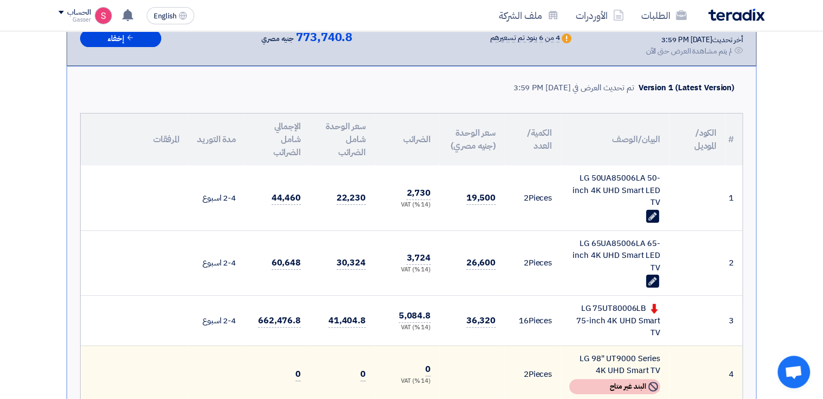
scroll to position [0, 0]
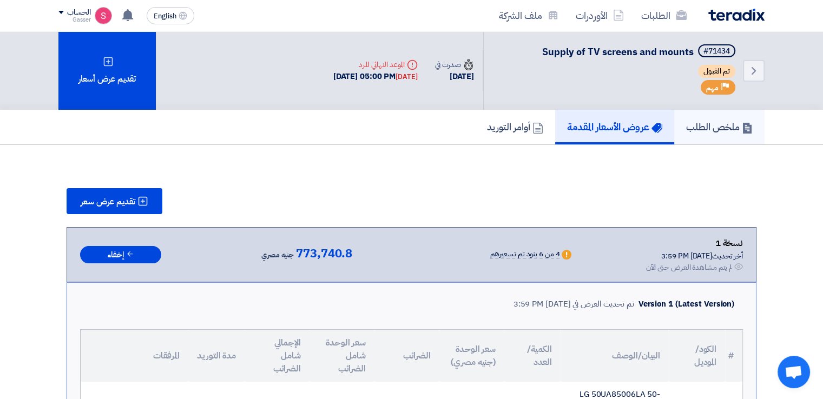
click at [716, 123] on h5 "ملخص الطلب" at bounding box center [719, 127] width 67 height 12
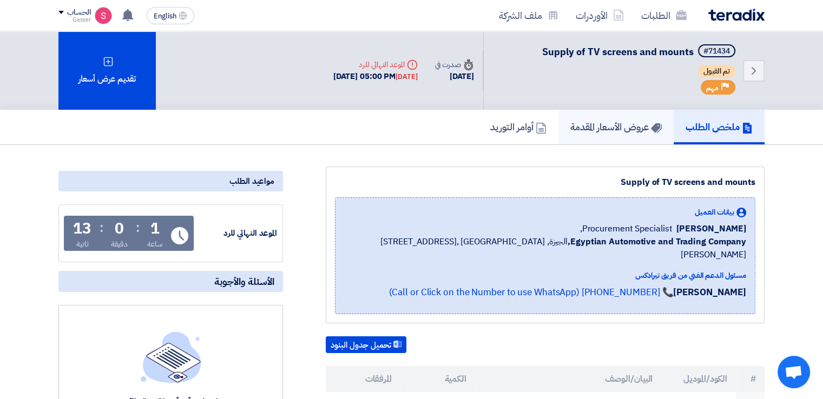
click at [597, 128] on h5 "عروض الأسعار المقدمة" at bounding box center [615, 127] width 91 height 12
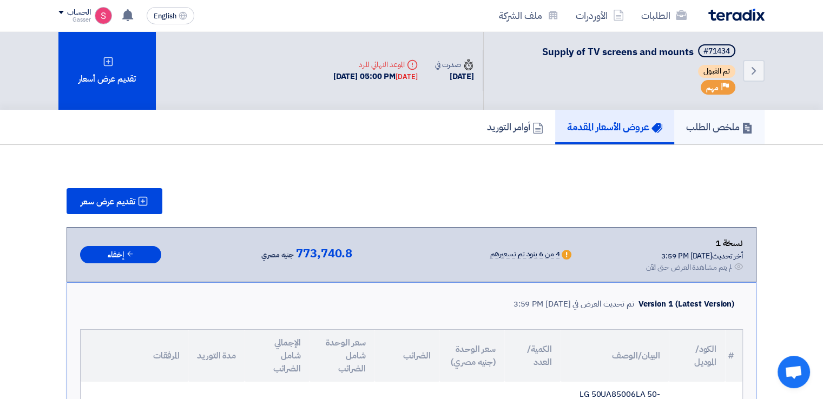
click at [692, 121] on h5 "ملخص الطلب" at bounding box center [719, 127] width 67 height 12
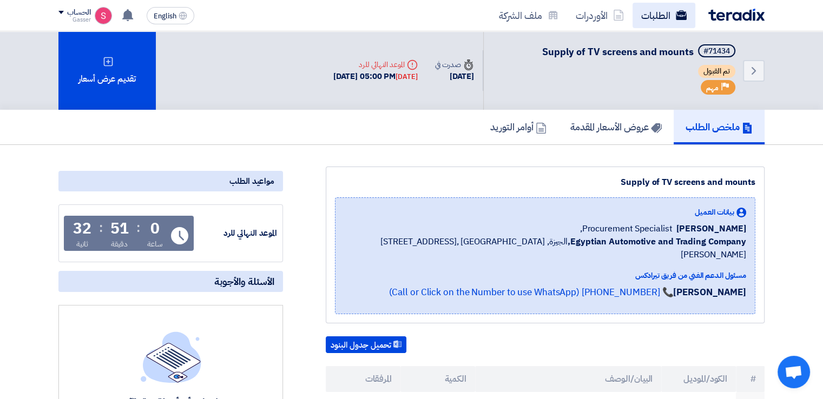
click at [658, 7] on link "الطلبات" at bounding box center [663, 15] width 63 height 25
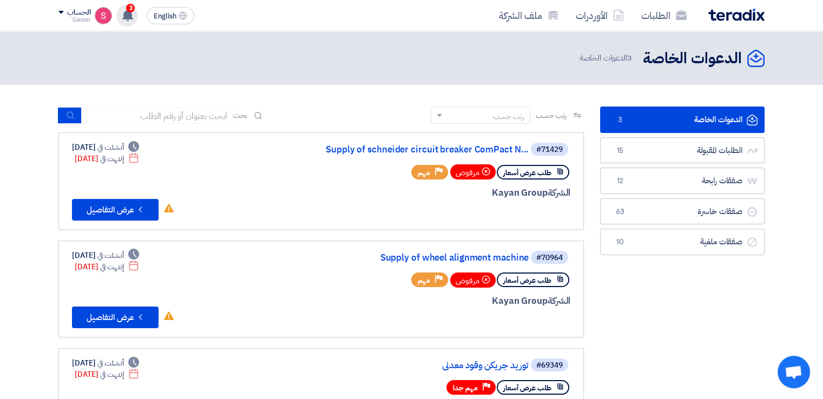
click at [130, 17] on use at bounding box center [127, 15] width 11 height 12
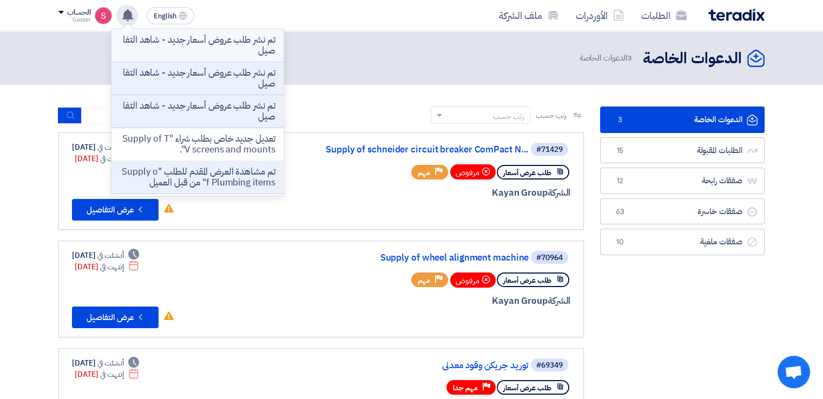
click at [234, 43] on p "تم نشر طلب عروض أسعار جديد - شاهد التفاصيل" at bounding box center [197, 46] width 155 height 22
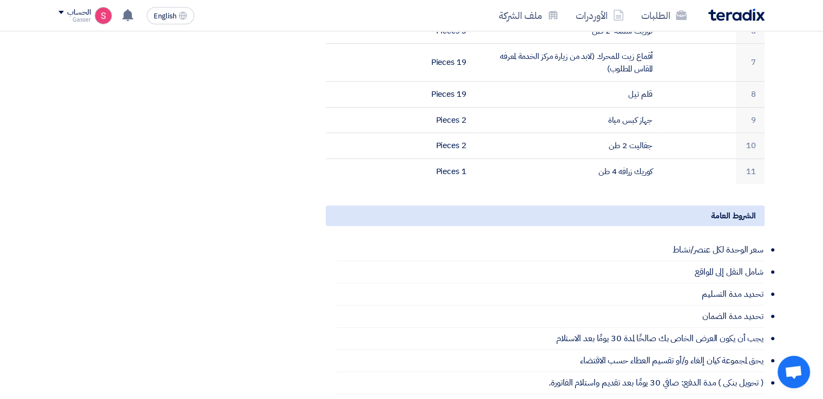
scroll to position [252, 0]
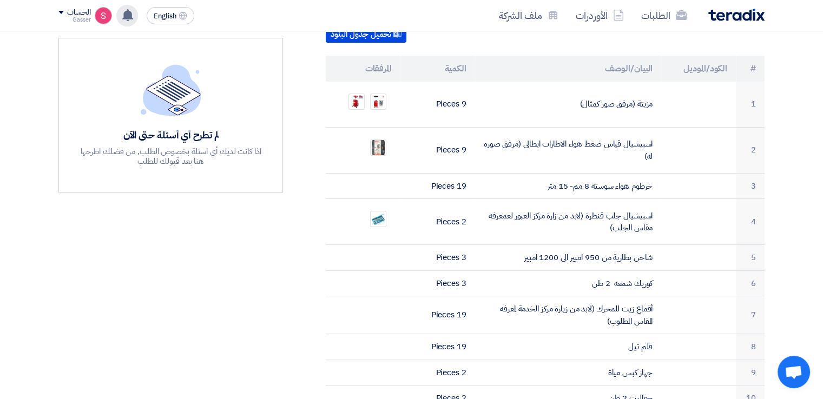
click at [131, 17] on use at bounding box center [127, 15] width 11 height 12
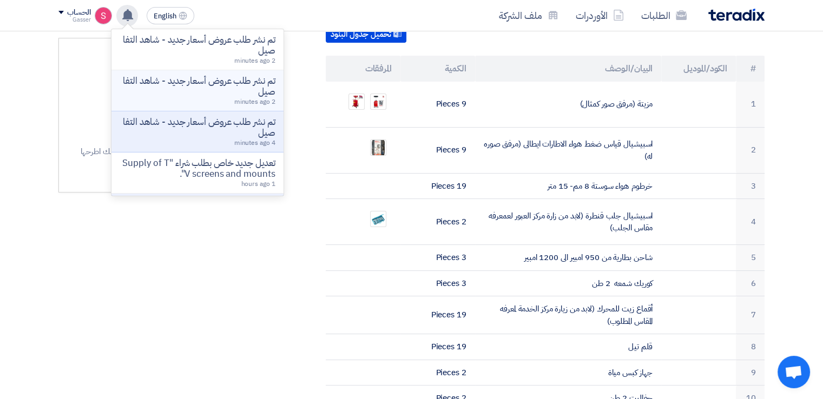
click at [192, 78] on p "تم نشر طلب عروض أسعار جديد - شاهد التفاصيل" at bounding box center [197, 87] width 155 height 22
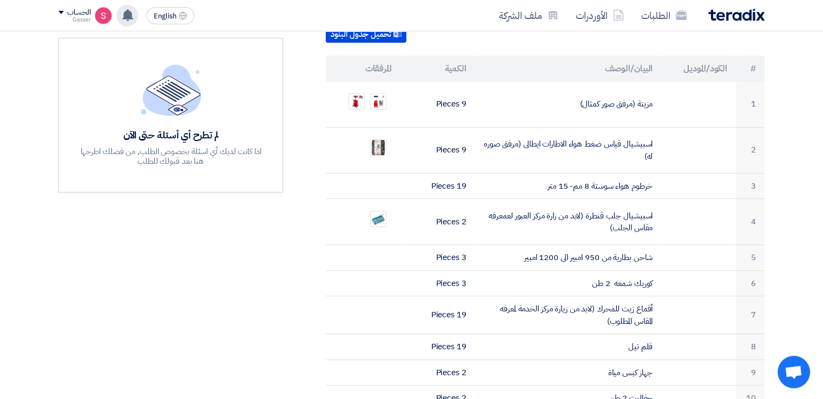
click at [130, 12] on use at bounding box center [127, 15] width 11 height 12
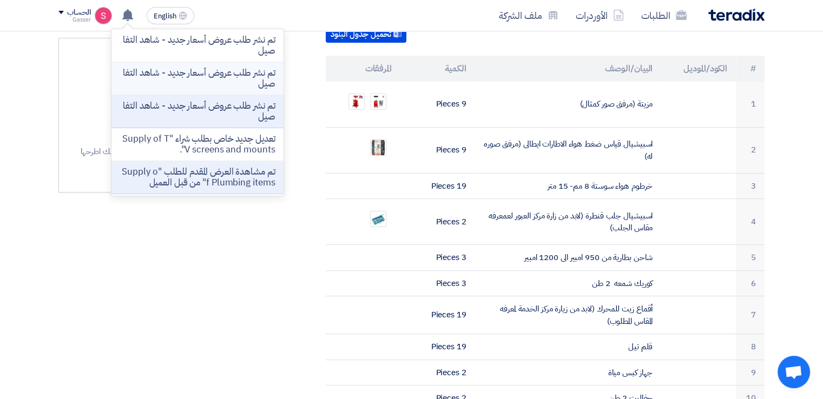
click at [243, 83] on p "تم نشر طلب عروض أسعار جديد - شاهد التفاصيل" at bounding box center [197, 79] width 155 height 22
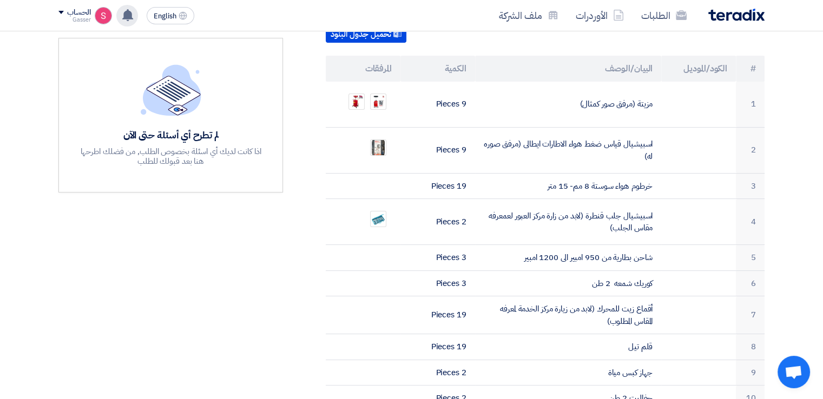
click at [121, 17] on div "تم نشر طلب عروض أسعار جديد - شاهد التفاصيل 2 minutes ago تم نشر طلب عروض أسعار …" at bounding box center [127, 16] width 22 height 22
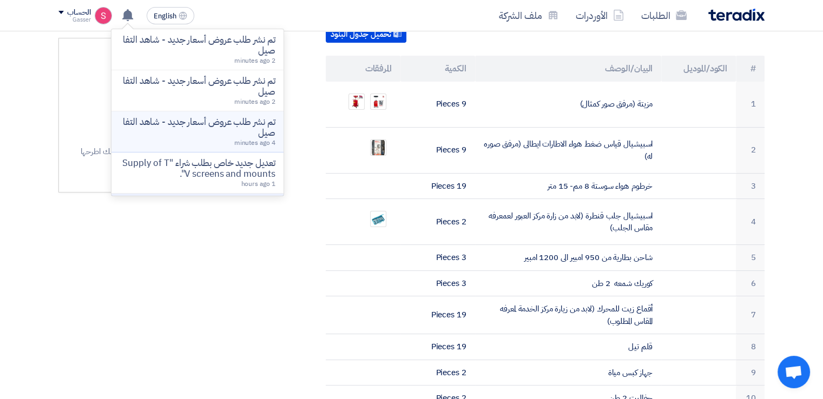
click at [209, 132] on p "تم نشر طلب عروض أسعار جديد - شاهد التفاصيل" at bounding box center [197, 128] width 155 height 22
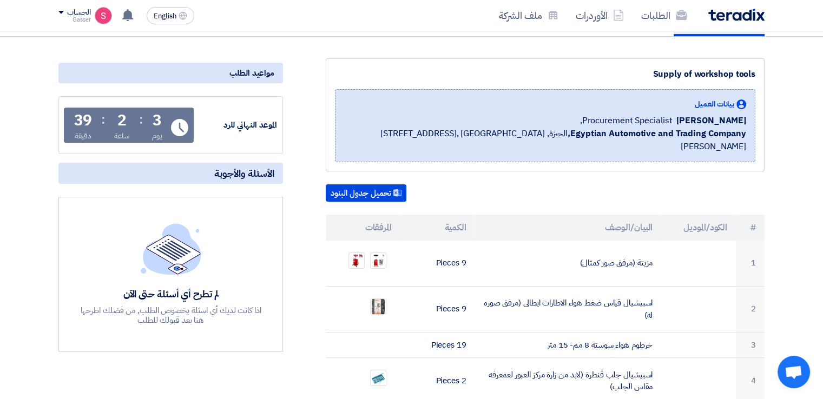
scroll to position [0, 0]
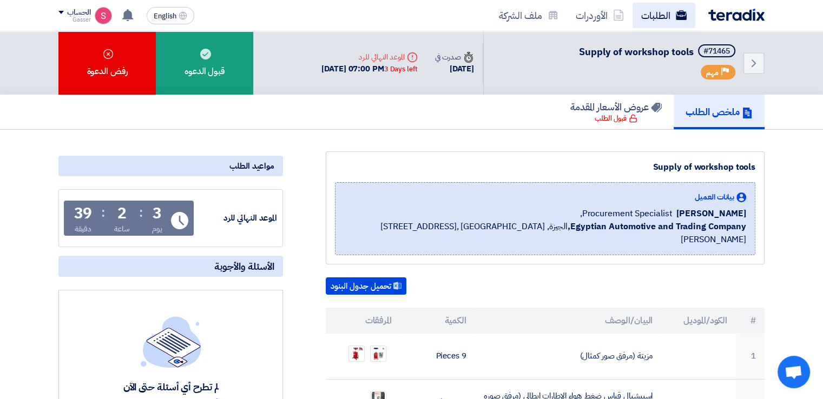
click at [652, 15] on link "الطلبات" at bounding box center [663, 15] width 63 height 25
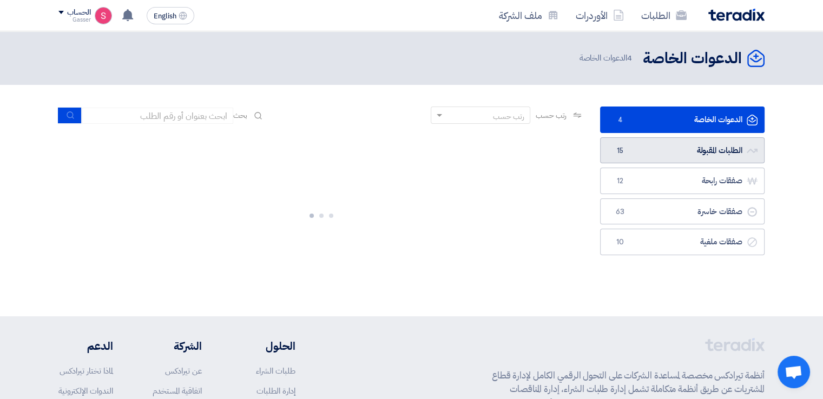
click at [651, 152] on link "الطلبات المقبولة الطلبات المقبولة 15" at bounding box center [682, 150] width 164 height 26
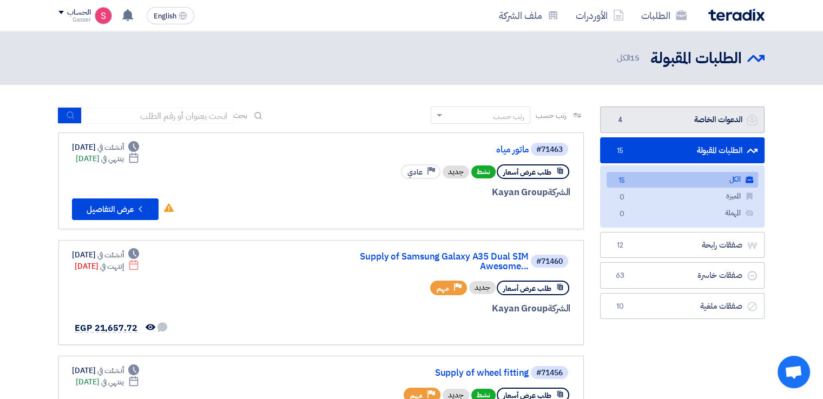
click at [679, 115] on link "الدعوات الخاصة الدعوات الخاصة 4" at bounding box center [682, 120] width 164 height 26
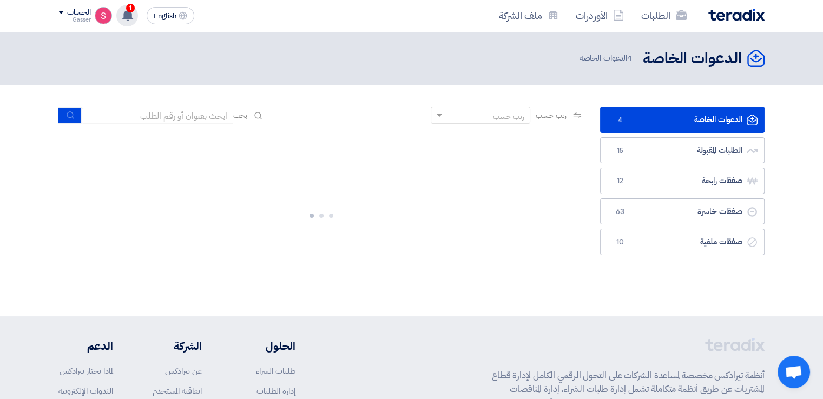
click at [128, 11] on use at bounding box center [127, 15] width 11 height 12
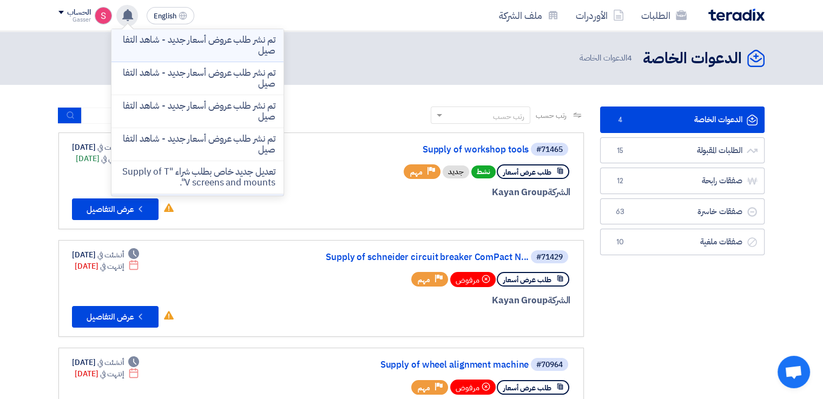
click at [207, 43] on p "تم نشر طلب عروض أسعار جديد - شاهد التفاصيل" at bounding box center [197, 46] width 155 height 22
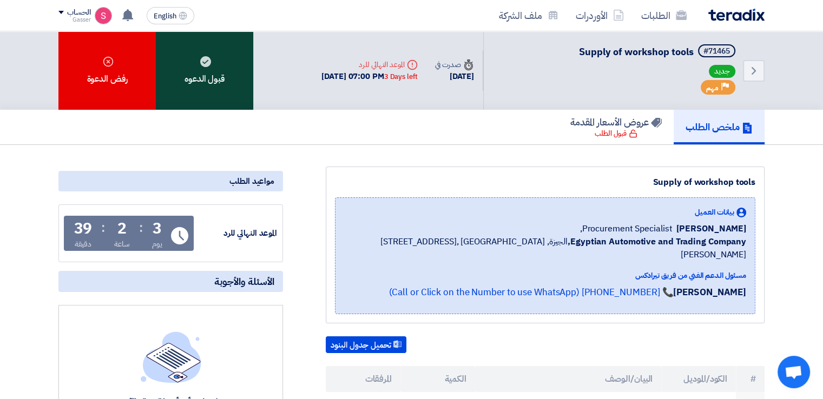
click at [205, 64] on use at bounding box center [205, 61] width 11 height 11
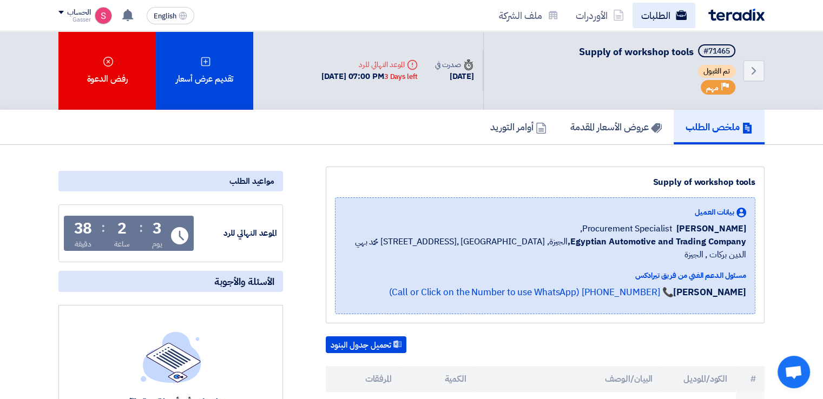
click at [671, 9] on link "الطلبات" at bounding box center [663, 15] width 63 height 25
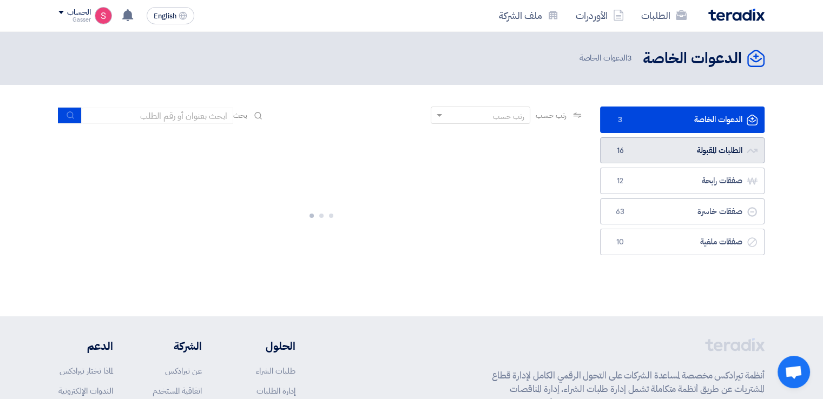
click at [654, 143] on link "الطلبات المقبولة الطلبات المقبولة 16" at bounding box center [682, 150] width 164 height 26
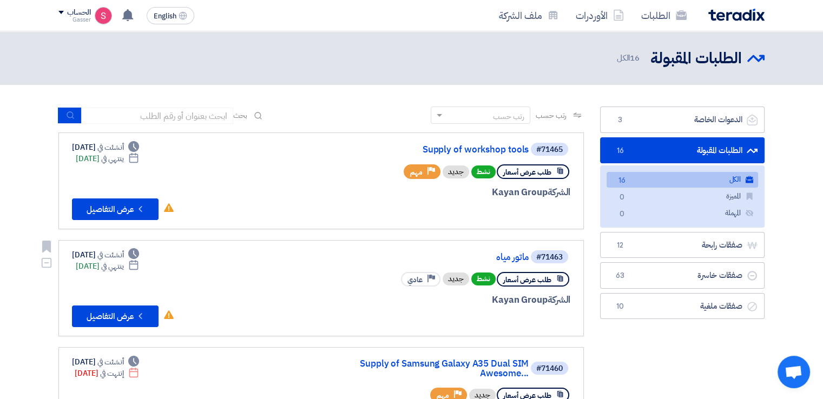
click at [299, 274] on div "#71463 ماتور مياه طلب عرض أسعار نشط جديد Priority عادي الشركة Kayan Group Deadl…" at bounding box center [321, 288] width 498 height 78
click at [506, 259] on link "ماتور مياه" at bounding box center [420, 258] width 216 height 10
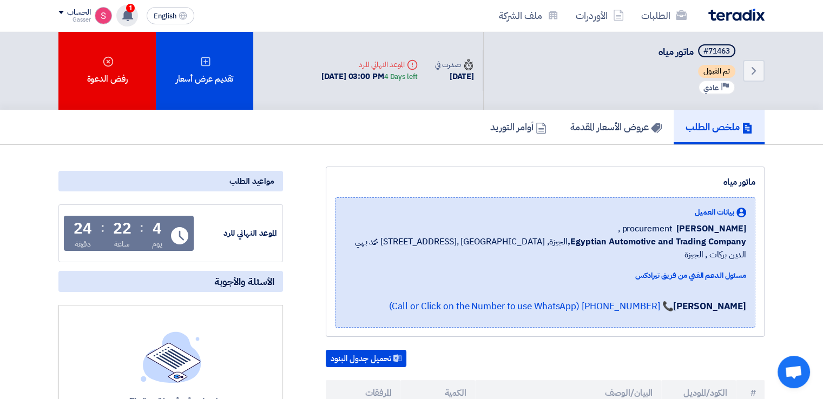
click at [132, 7] on span "1" at bounding box center [130, 8] width 9 height 9
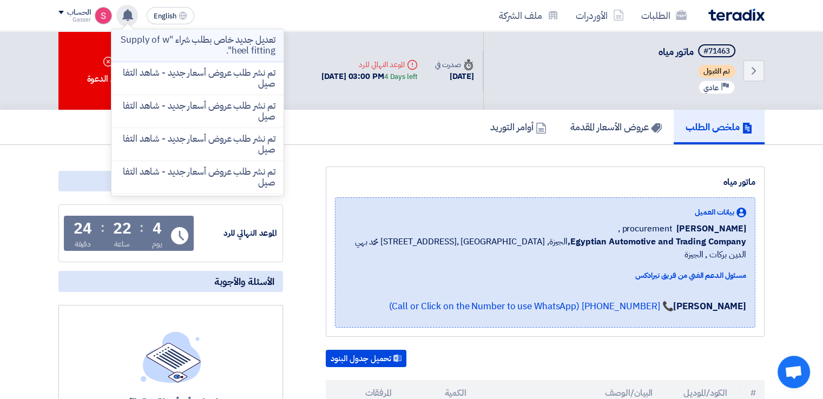
click at [240, 51] on p "تعديل جديد خاص بطلب شراء "Supply of wheel fitting"." at bounding box center [197, 46] width 155 height 22
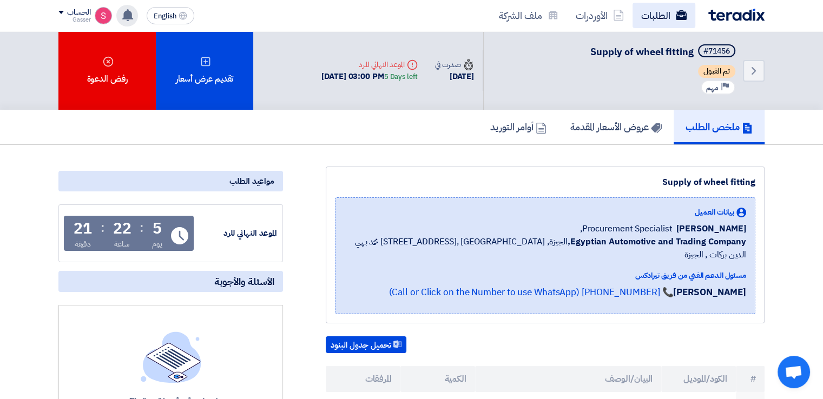
click at [654, 13] on link "الطلبات" at bounding box center [663, 15] width 63 height 25
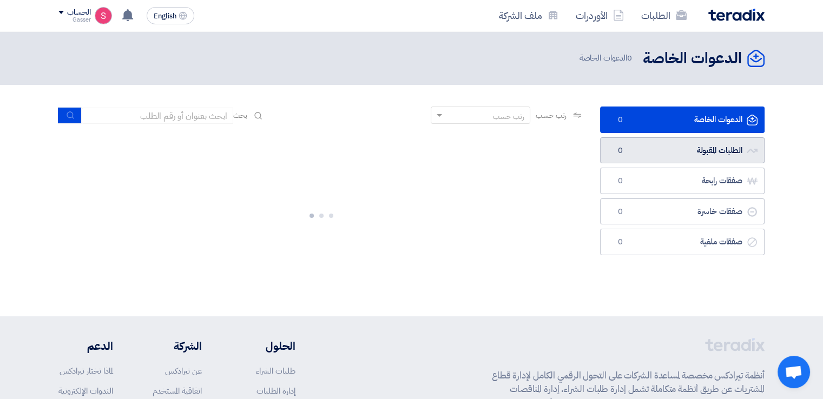
click at [641, 138] on link "الطلبات المقبولة الطلبات المقبولة 0" at bounding box center [682, 150] width 164 height 26
